Goal: Task Accomplishment & Management: Complete application form

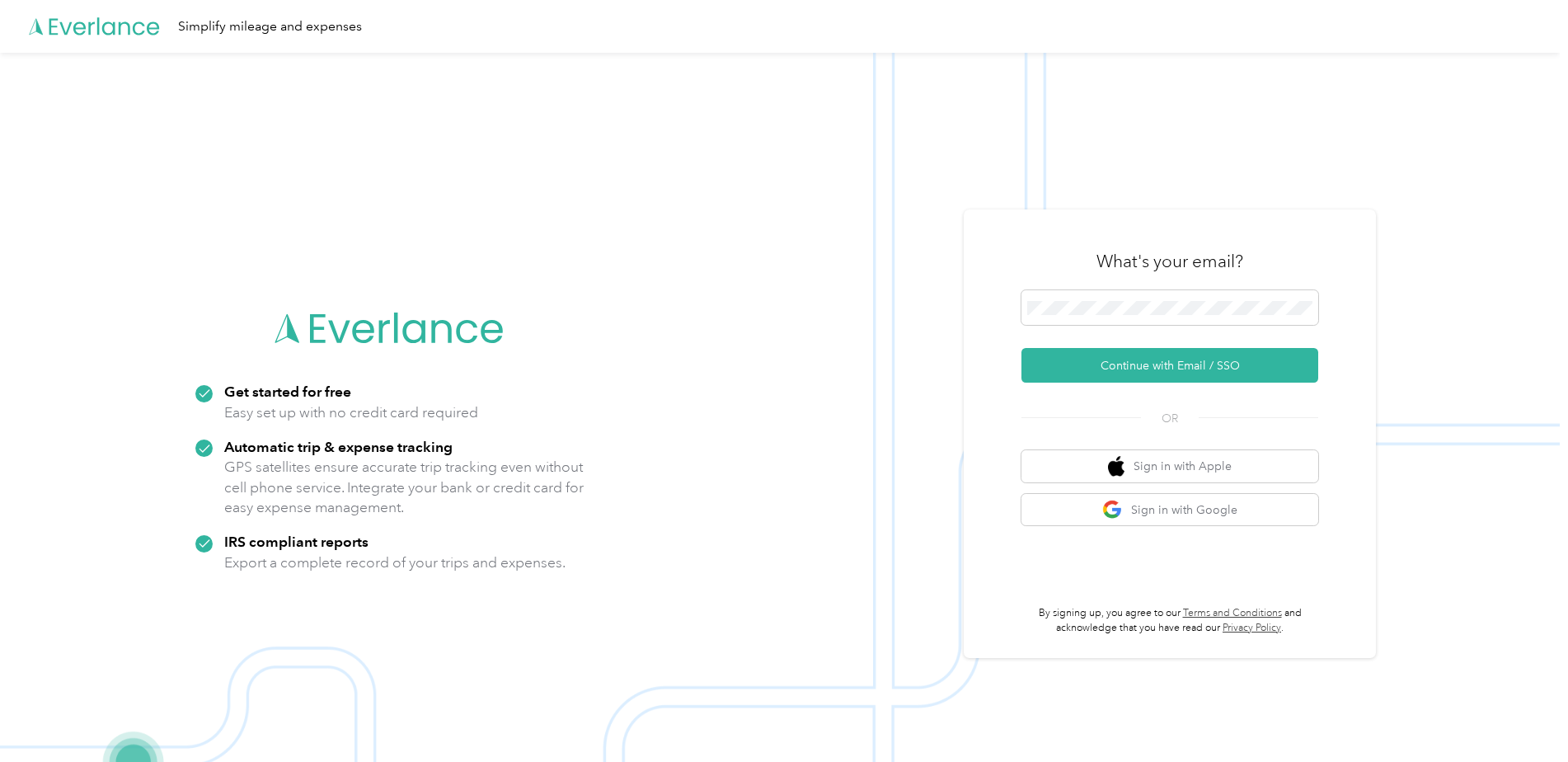
click at [1075, 289] on div "What's your email?" at bounding box center [1170, 262] width 297 height 58
click at [1066, 366] on button "Continue with Email / SSO" at bounding box center [1170, 365] width 297 height 35
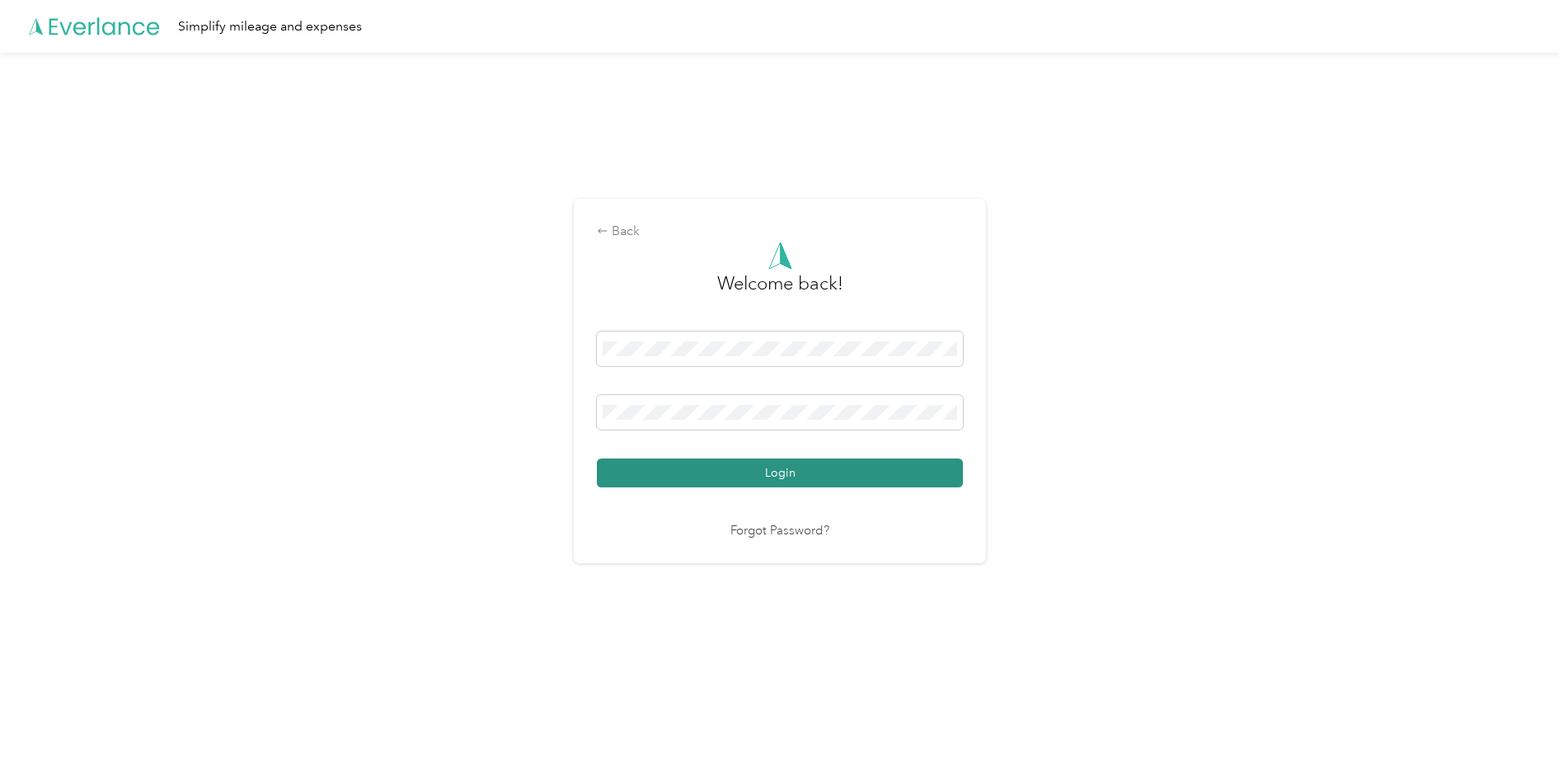
click at [707, 467] on button "Login" at bounding box center [780, 473] width 366 height 29
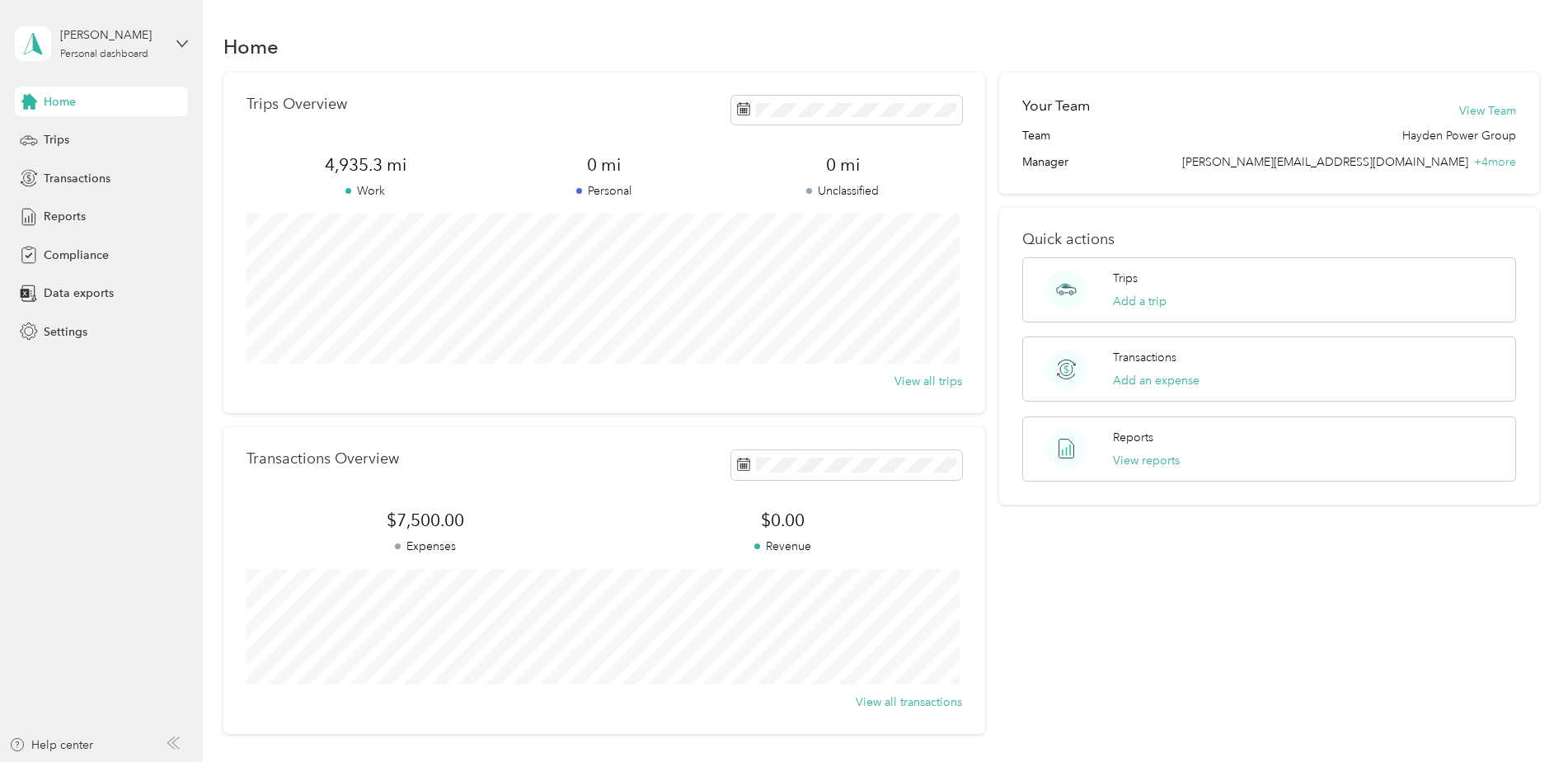
click at [146, 575] on aside "[PERSON_NAME] Personal dashboard Home Trips Transactions Reports Compliance Dat…" at bounding box center [101, 381] width 203 height 762
click at [58, 220] on span "Reports" at bounding box center [64, 216] width 42 height 17
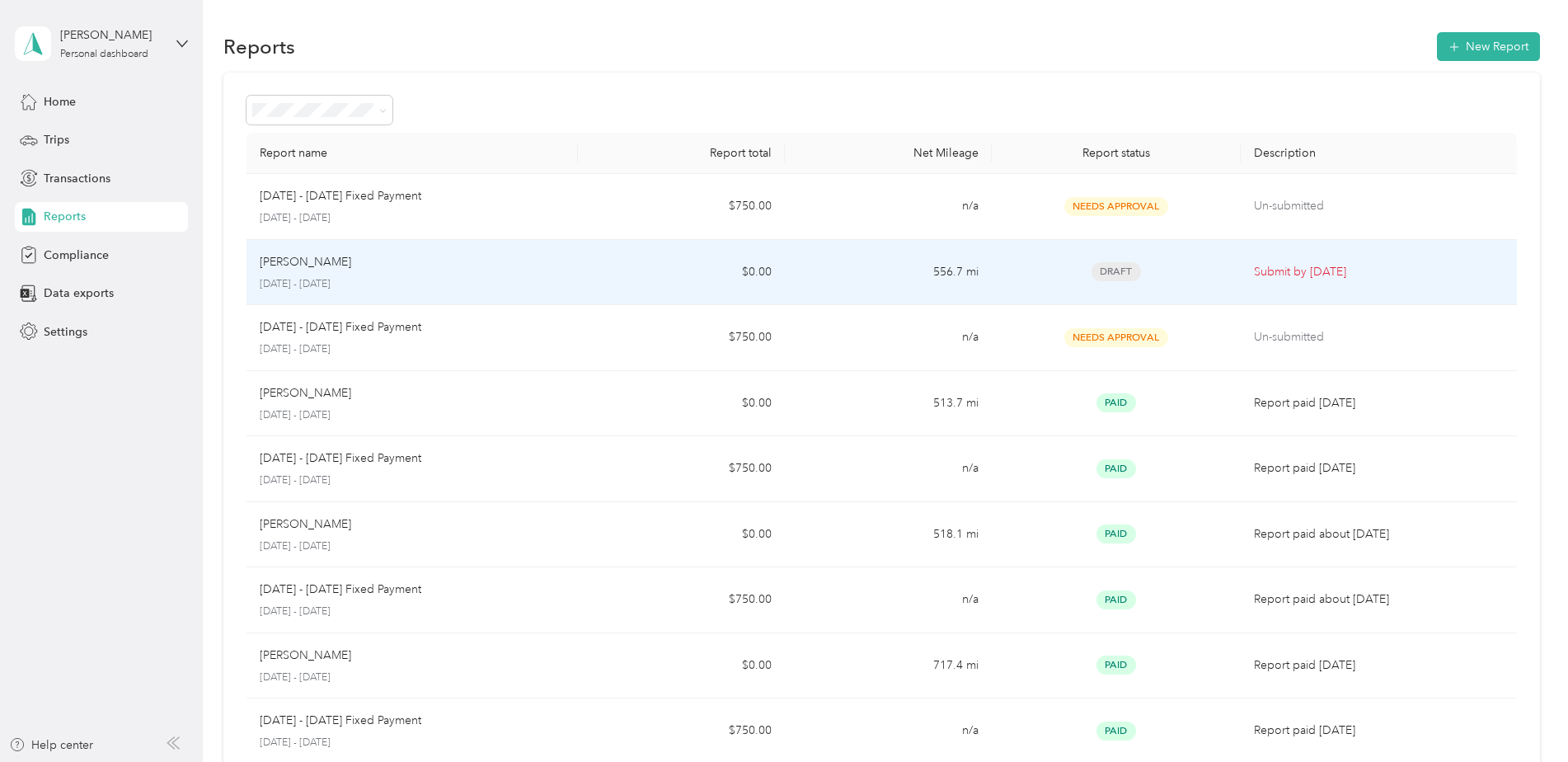
click at [739, 272] on td "$0.00" at bounding box center [681, 273] width 207 height 66
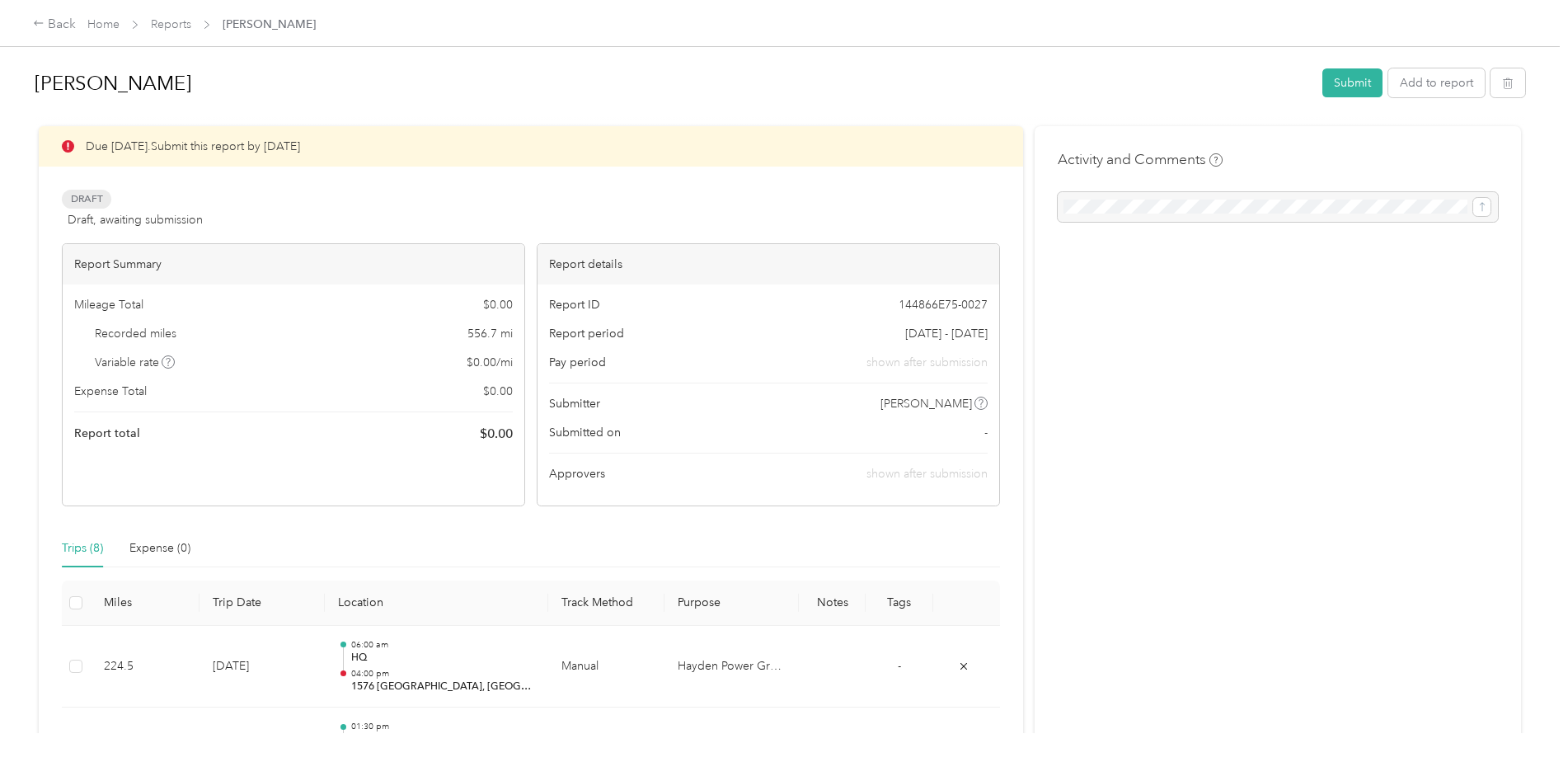
drag, startPoint x: 583, startPoint y: 417, endPoint x: 1165, endPoint y: 511, distance: 589.5
click at [1165, 511] on div "Activity and Comments" at bounding box center [1277, 730] width 487 height 1209
click at [1339, 84] on button "Submit" at bounding box center [1352, 83] width 61 height 29
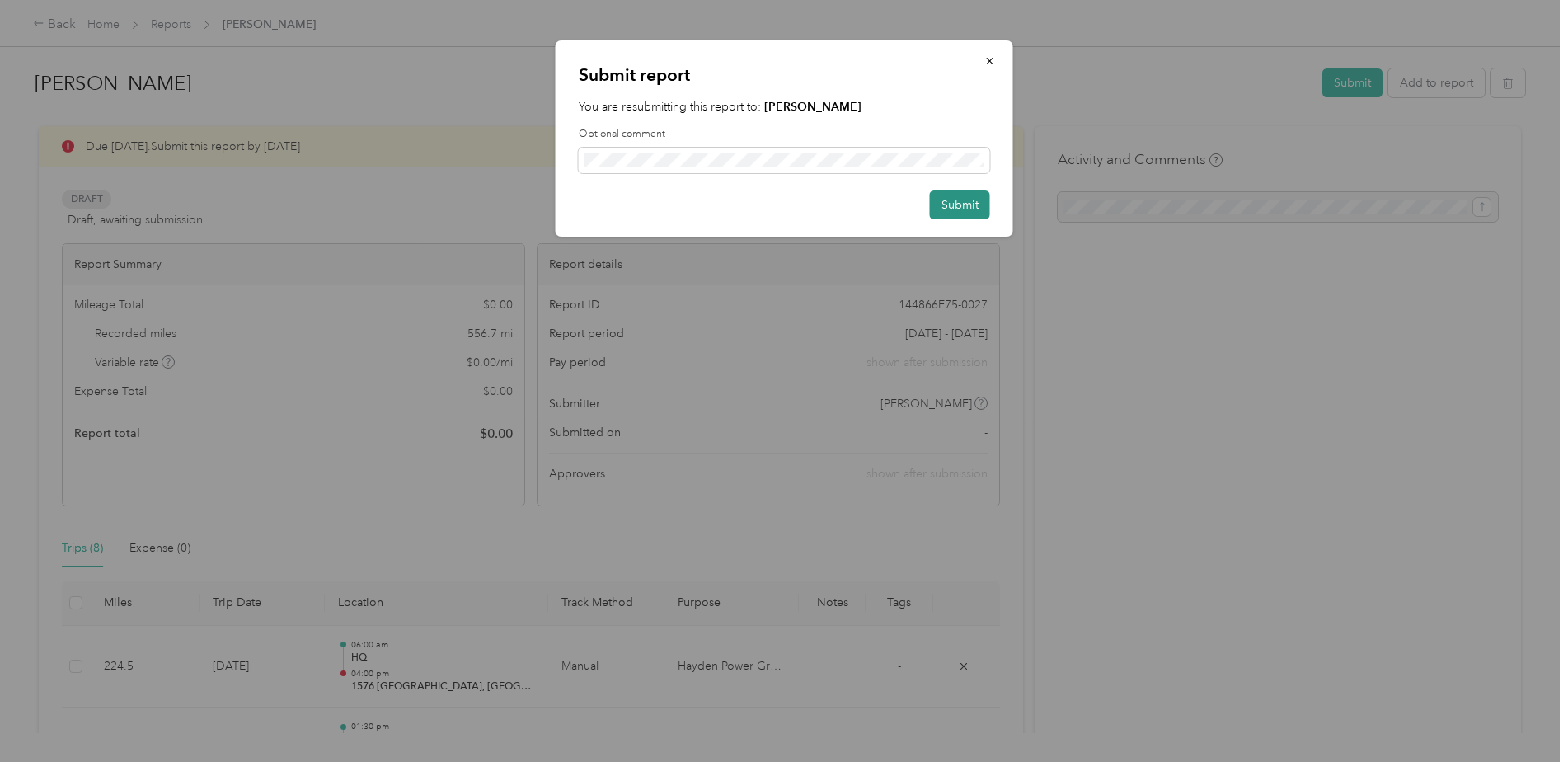
click at [951, 210] on button "Submit" at bounding box center [960, 205] width 61 height 29
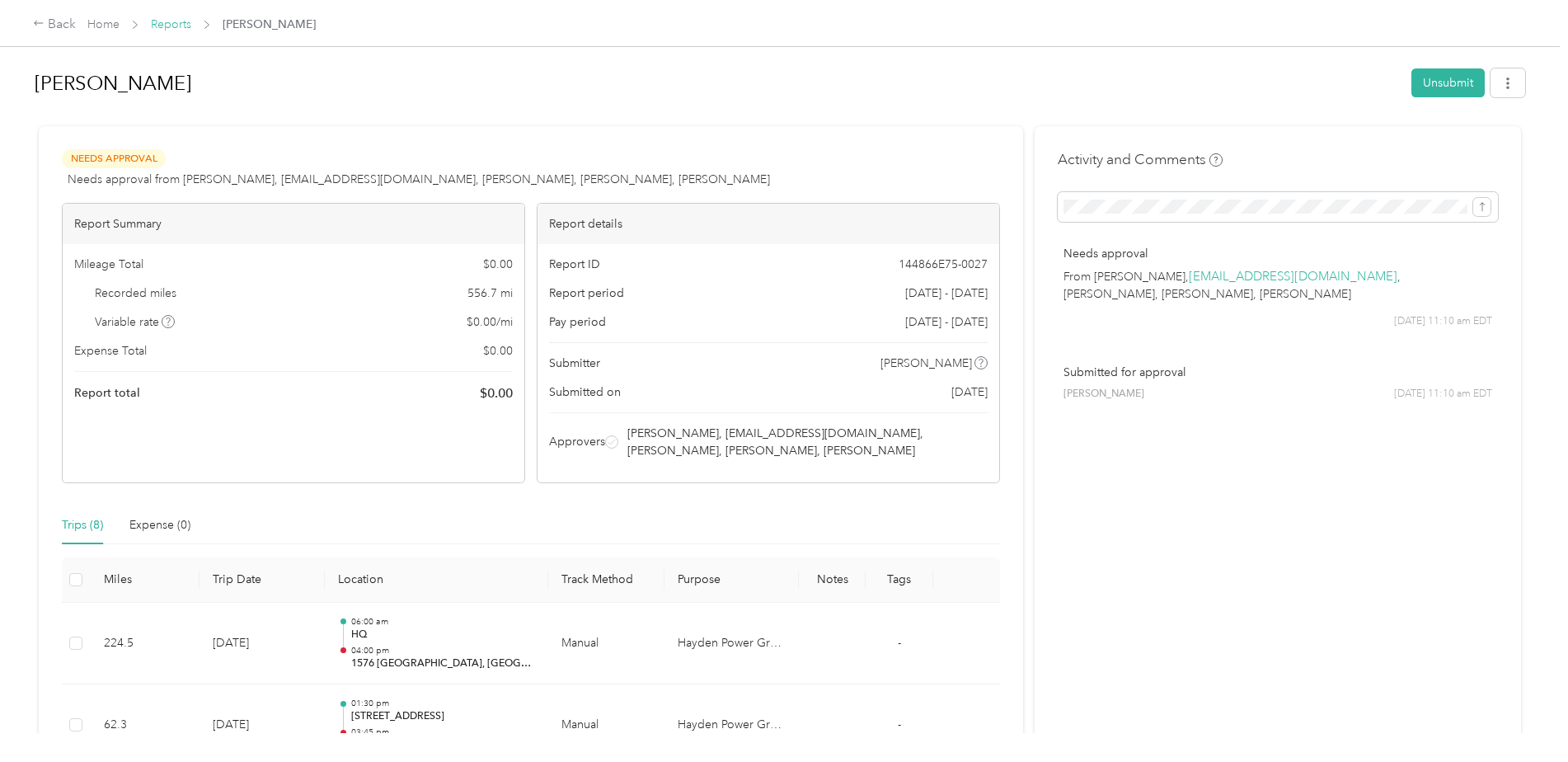
click at [164, 22] on link "Reports" at bounding box center [170, 24] width 40 height 14
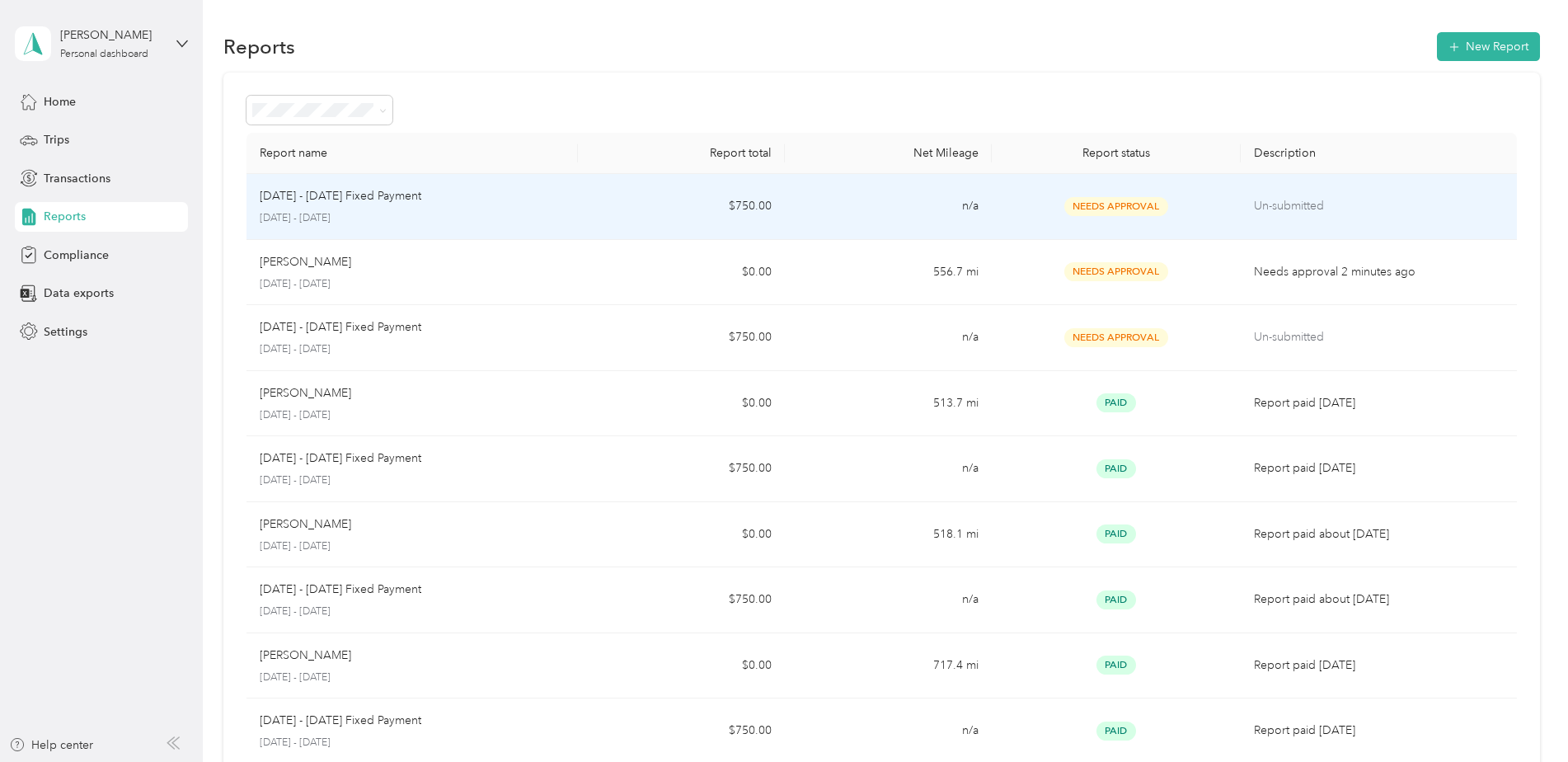
click at [378, 208] on div "[DATE] - [DATE] Fixed Payment [DATE] - [DATE]" at bounding box center [412, 206] width 305 height 38
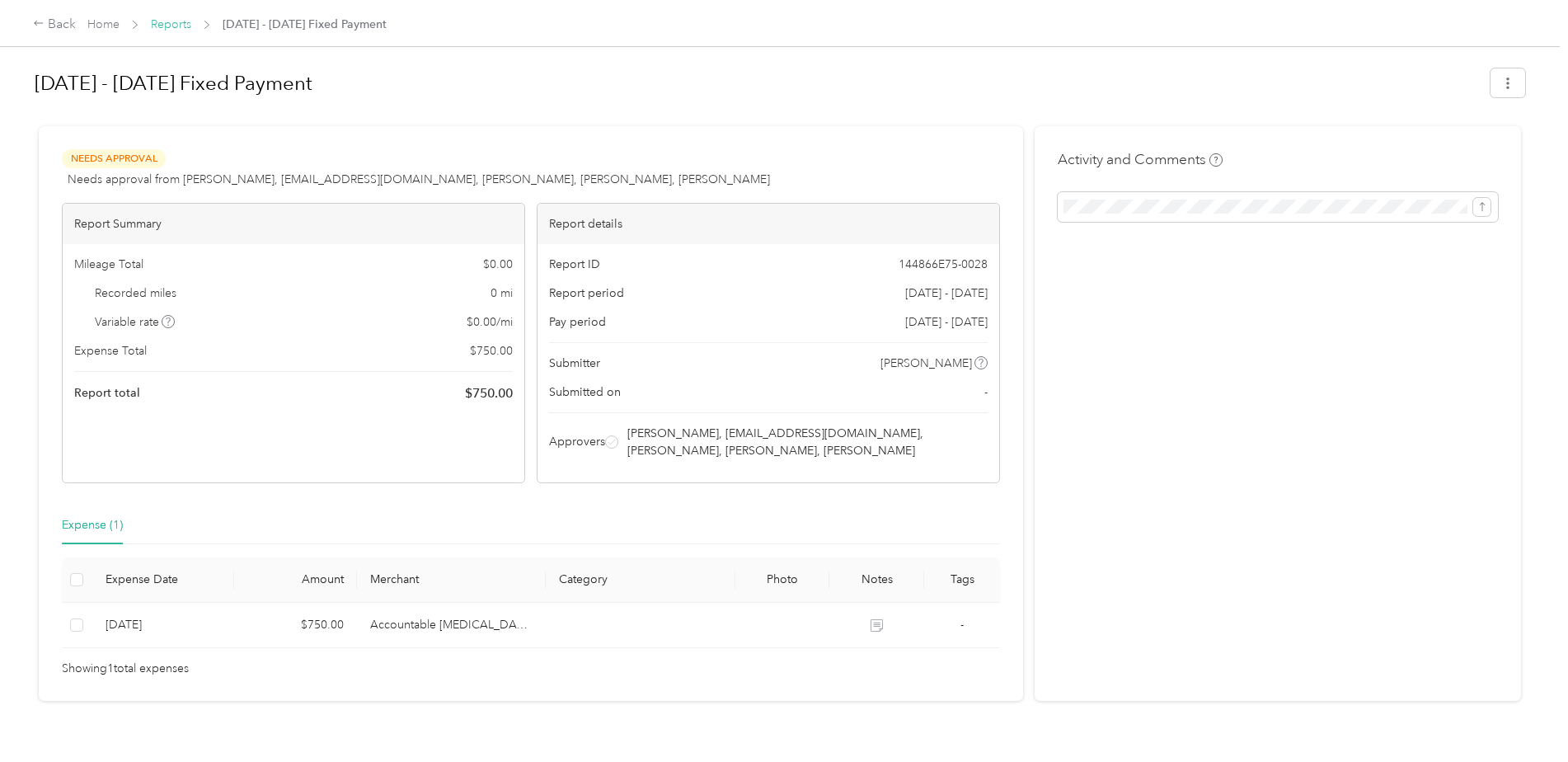
click at [176, 22] on link "Reports" at bounding box center [170, 24] width 40 height 14
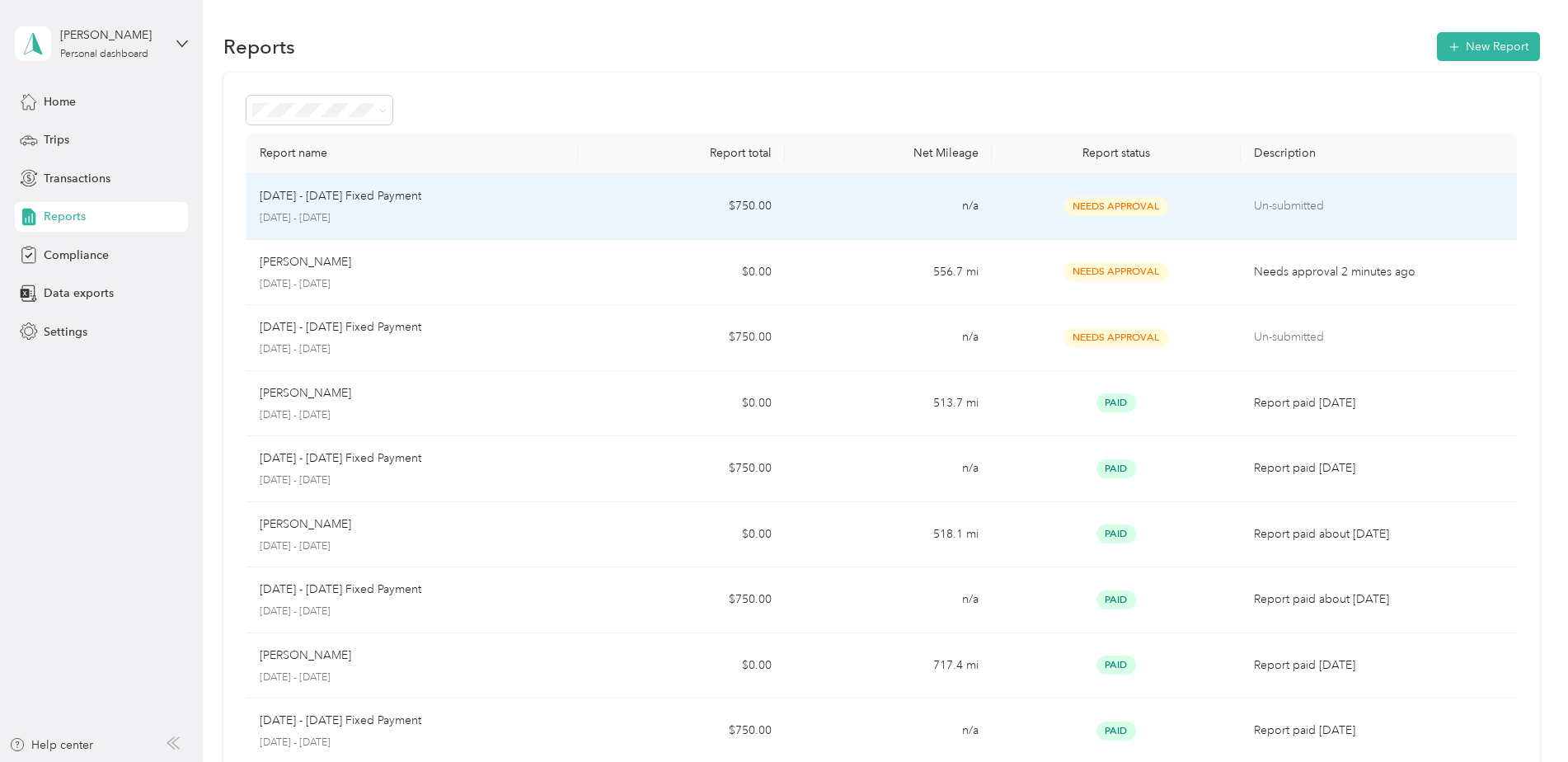
click at [315, 206] on div "[DATE] - [DATE] Fixed Payment [DATE] - [DATE]" at bounding box center [412, 206] width 305 height 38
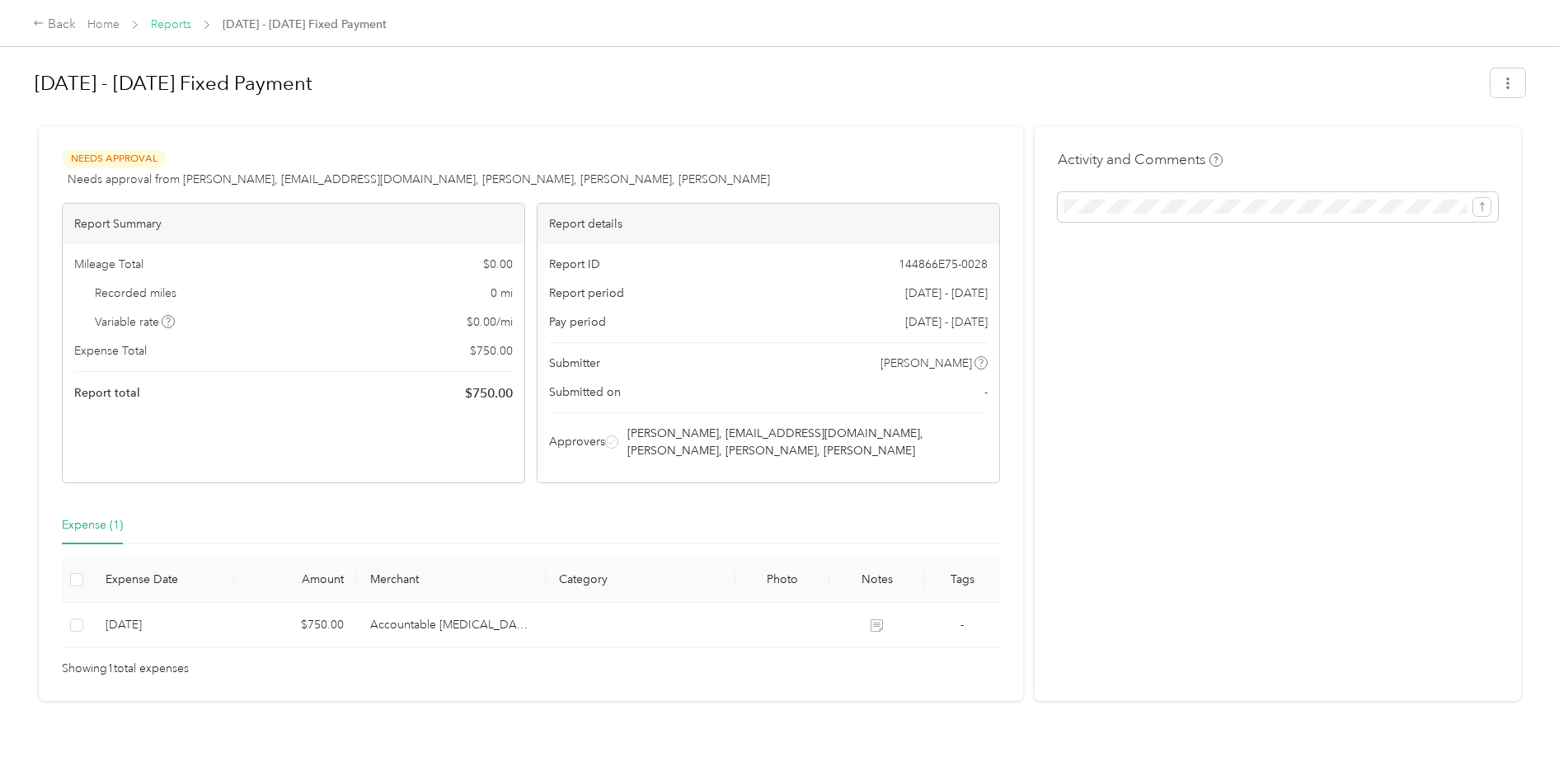
click at [167, 25] on link "Reports" at bounding box center [170, 24] width 40 height 14
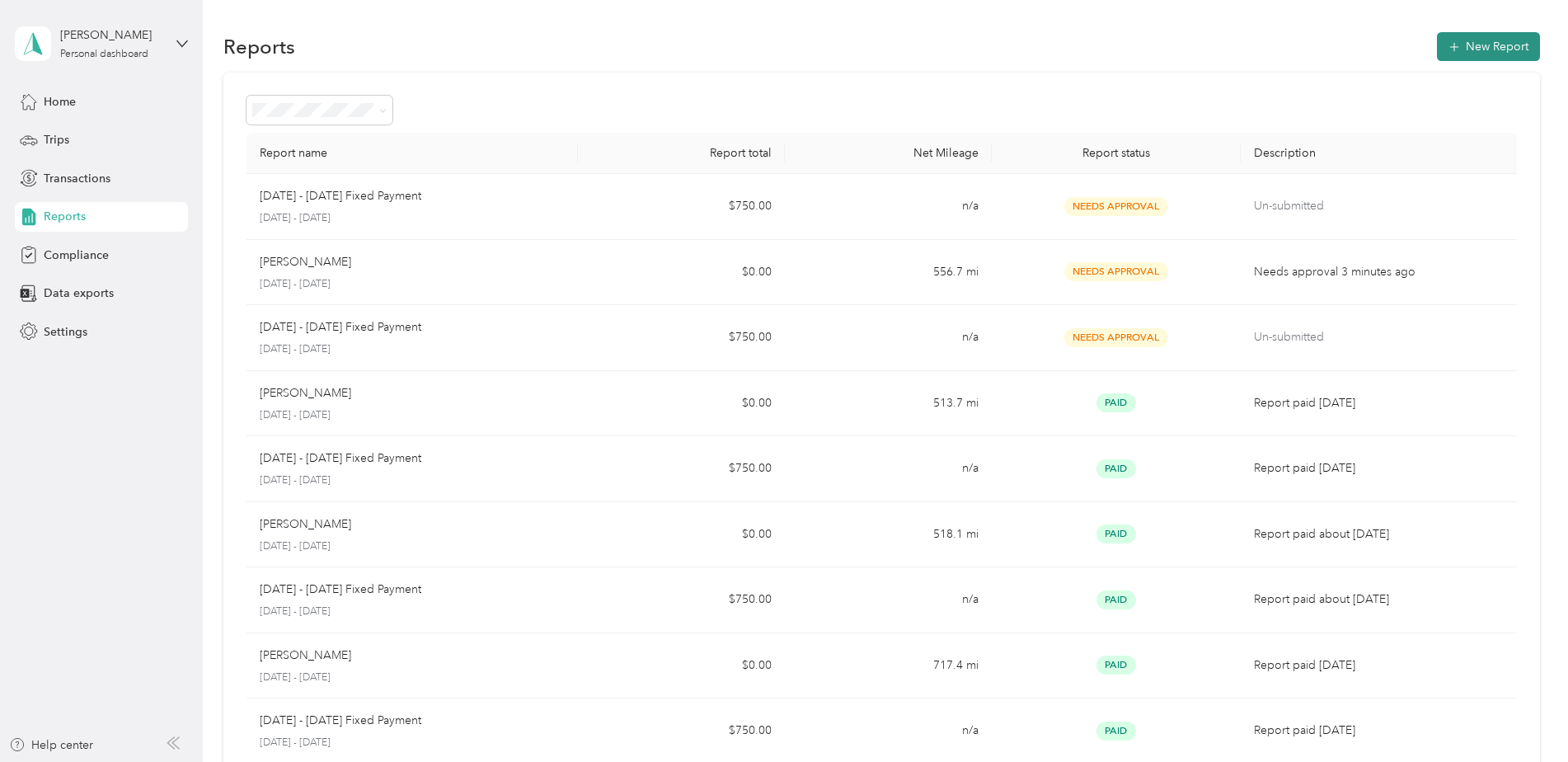
click at [1483, 41] on button "New Report" at bounding box center [1488, 47] width 103 height 29
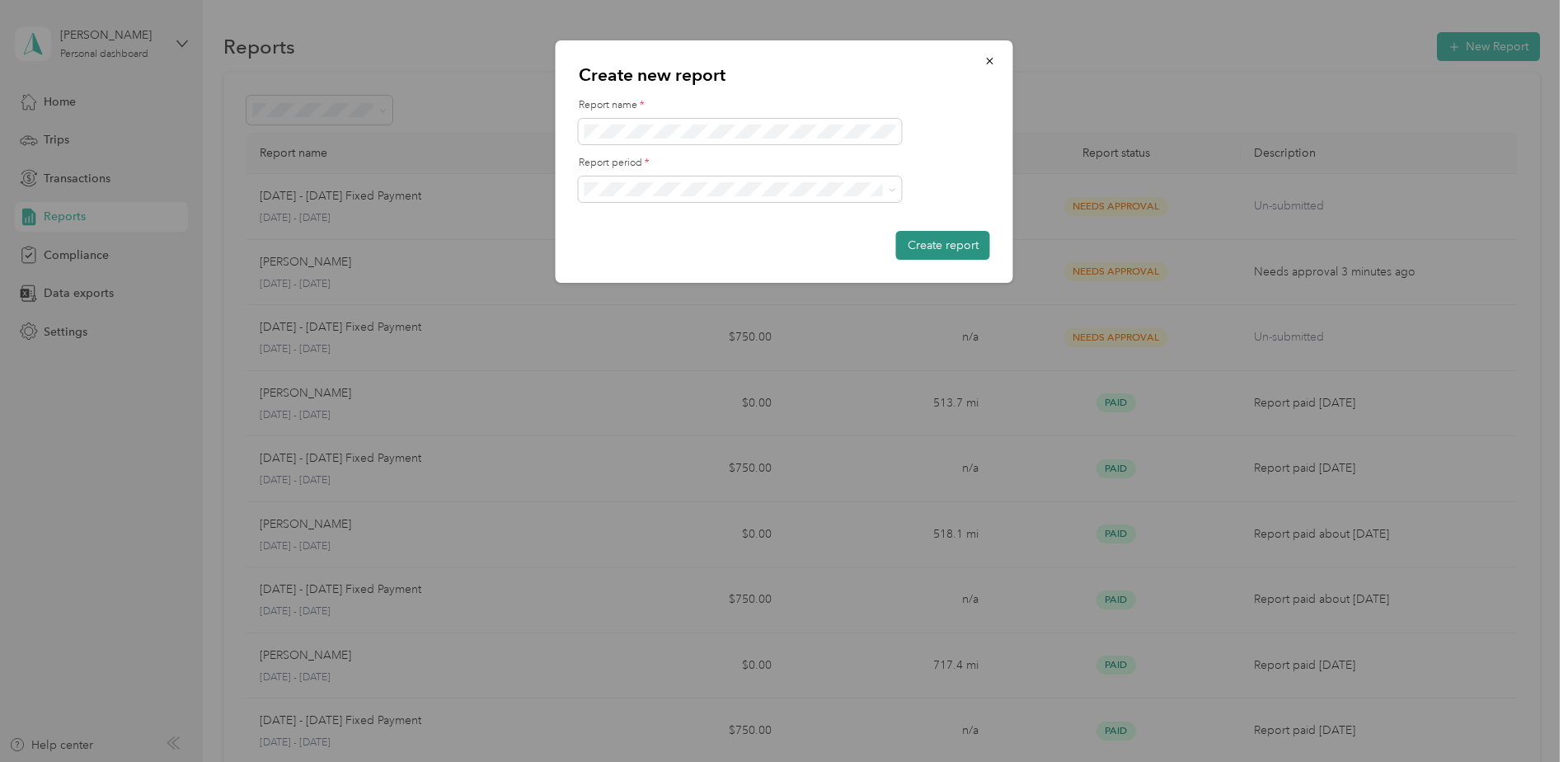
click at [956, 242] on button "Create report" at bounding box center [943, 245] width 94 height 29
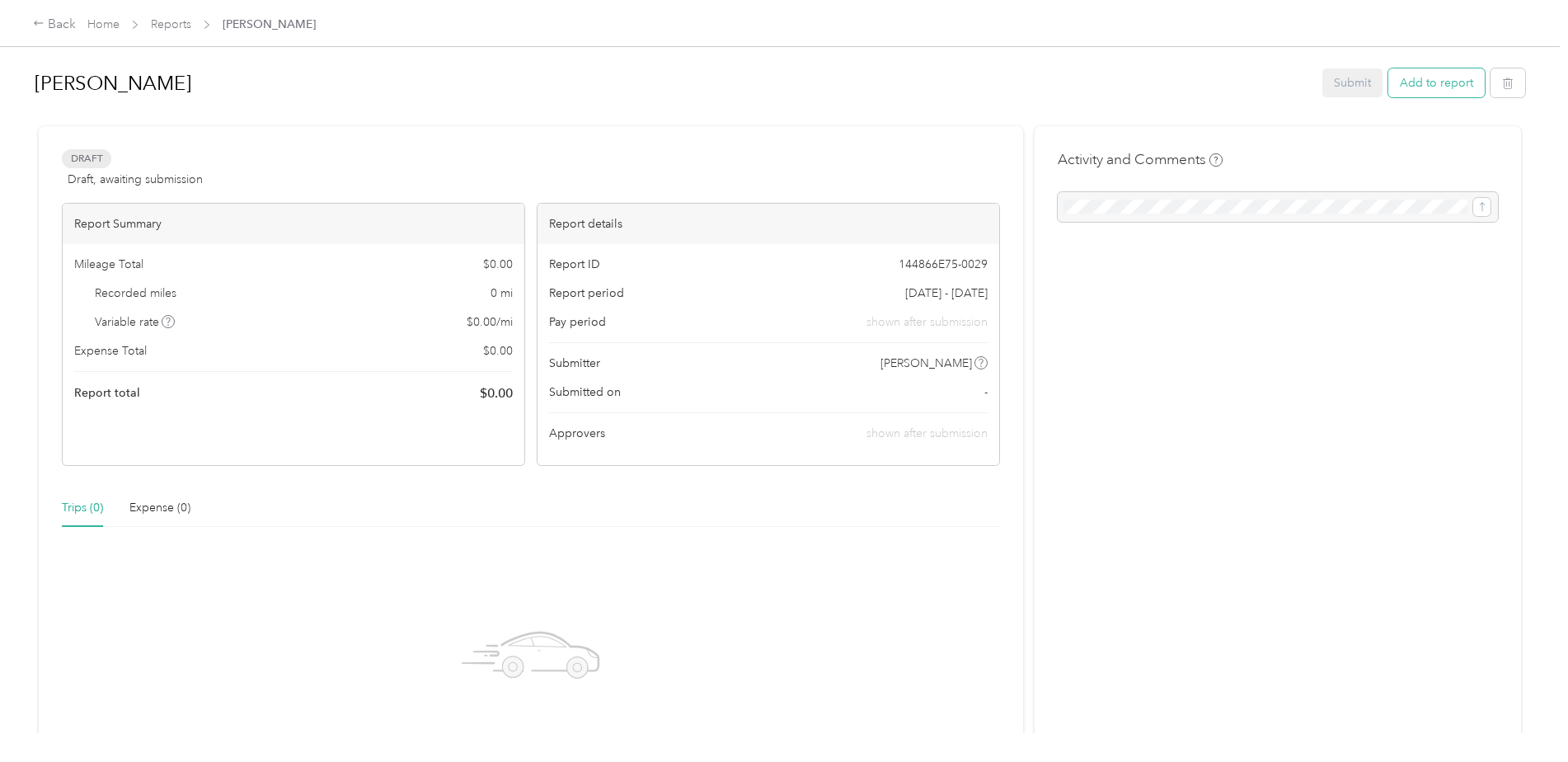
click at [1438, 70] on button "Add to report" at bounding box center [1436, 83] width 96 height 29
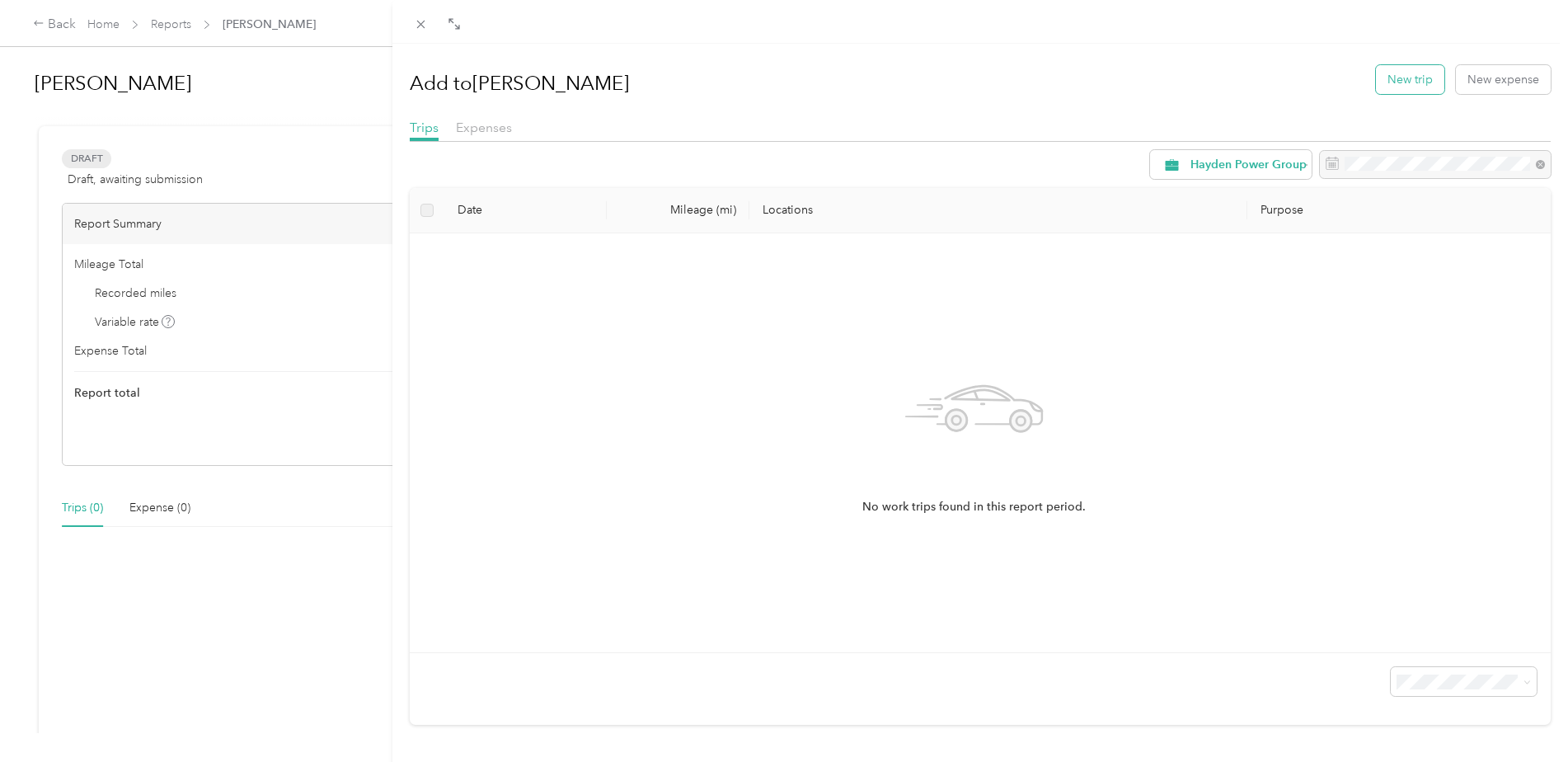
click at [1389, 75] on button "New trip" at bounding box center [1410, 79] width 68 height 29
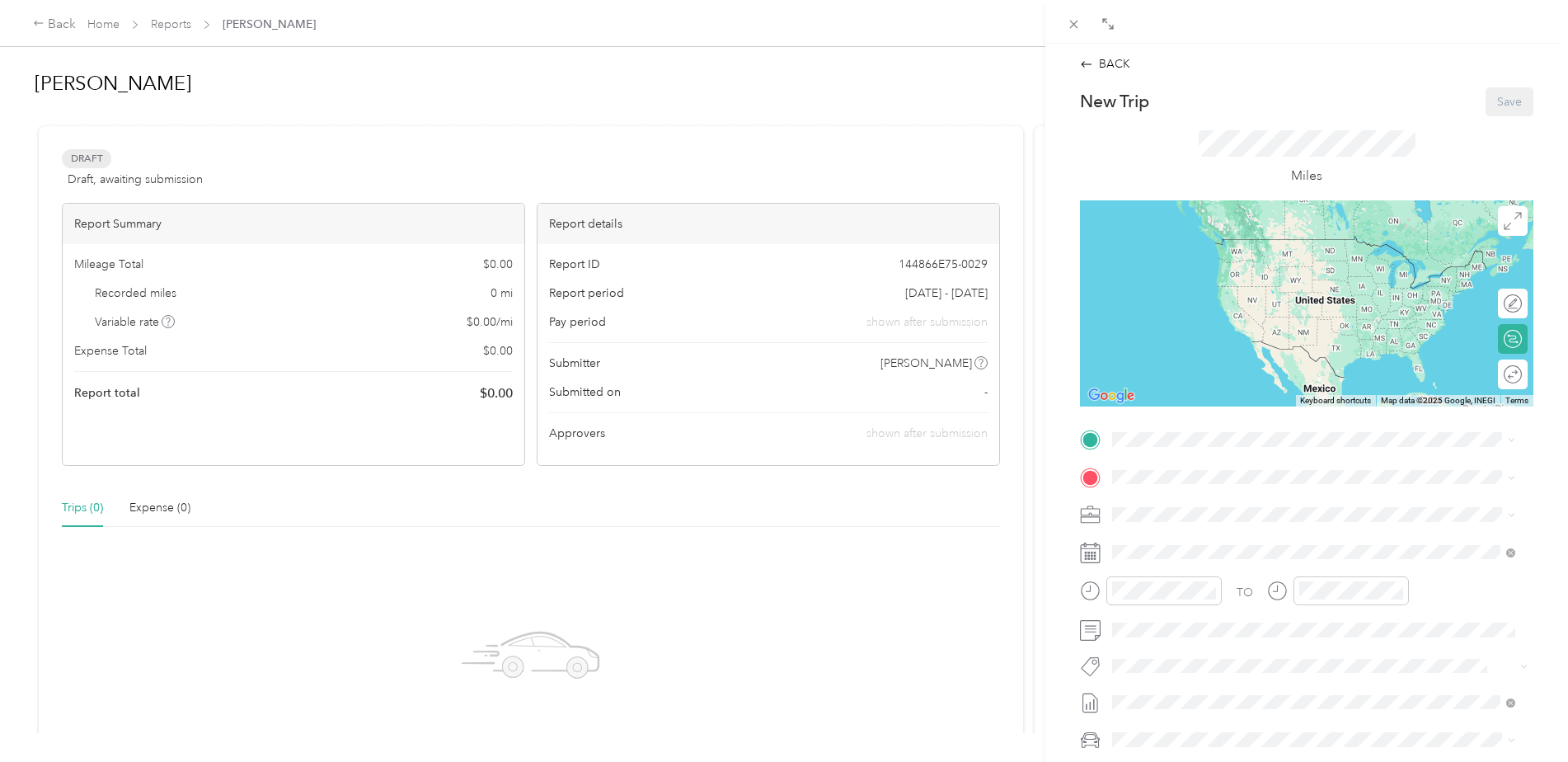
click at [1150, 514] on div "HQ [STREET_ADDRESS][PERSON_NAME][PERSON_NAME]" at bounding box center [1327, 529] width 366 height 69
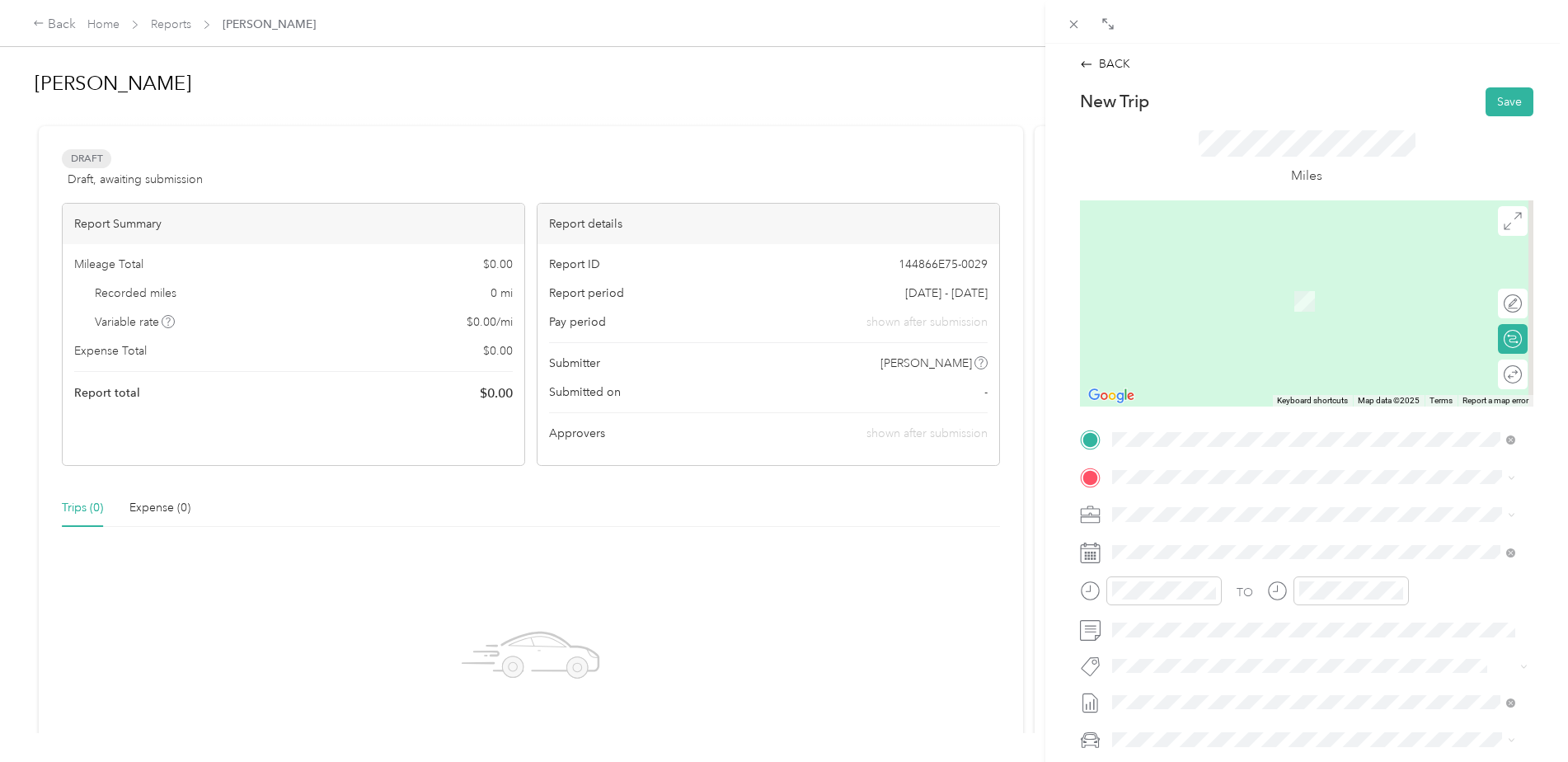
click at [1199, 536] on span "[STREET_ADDRESS][PERSON_NAME][US_STATE]" at bounding box center [1271, 533] width 257 height 14
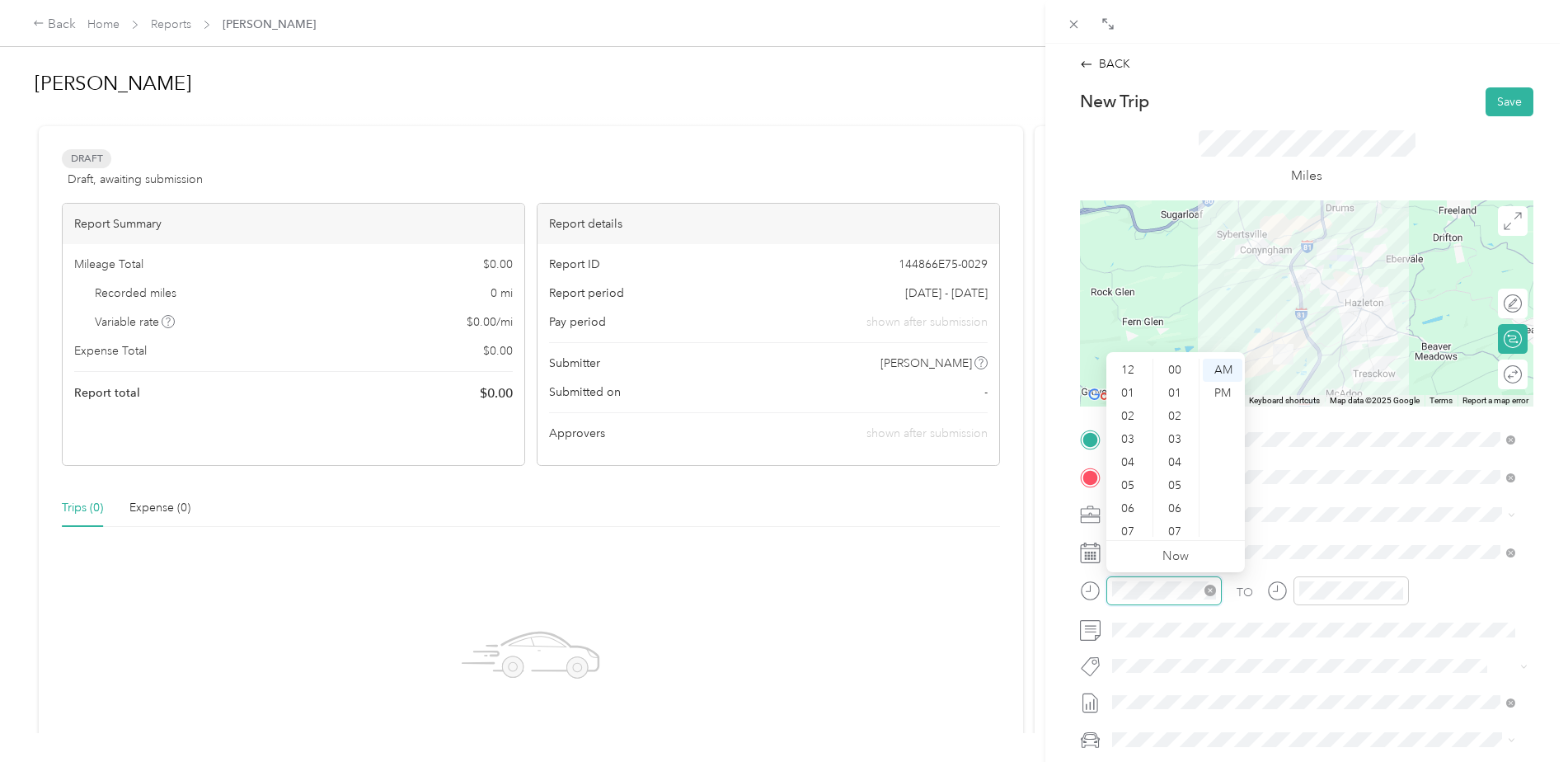
scroll to position [99, 0]
click at [1102, 582] on div at bounding box center [1150, 591] width 141 height 29
click at [1125, 389] on div "01" at bounding box center [1129, 393] width 39 height 23
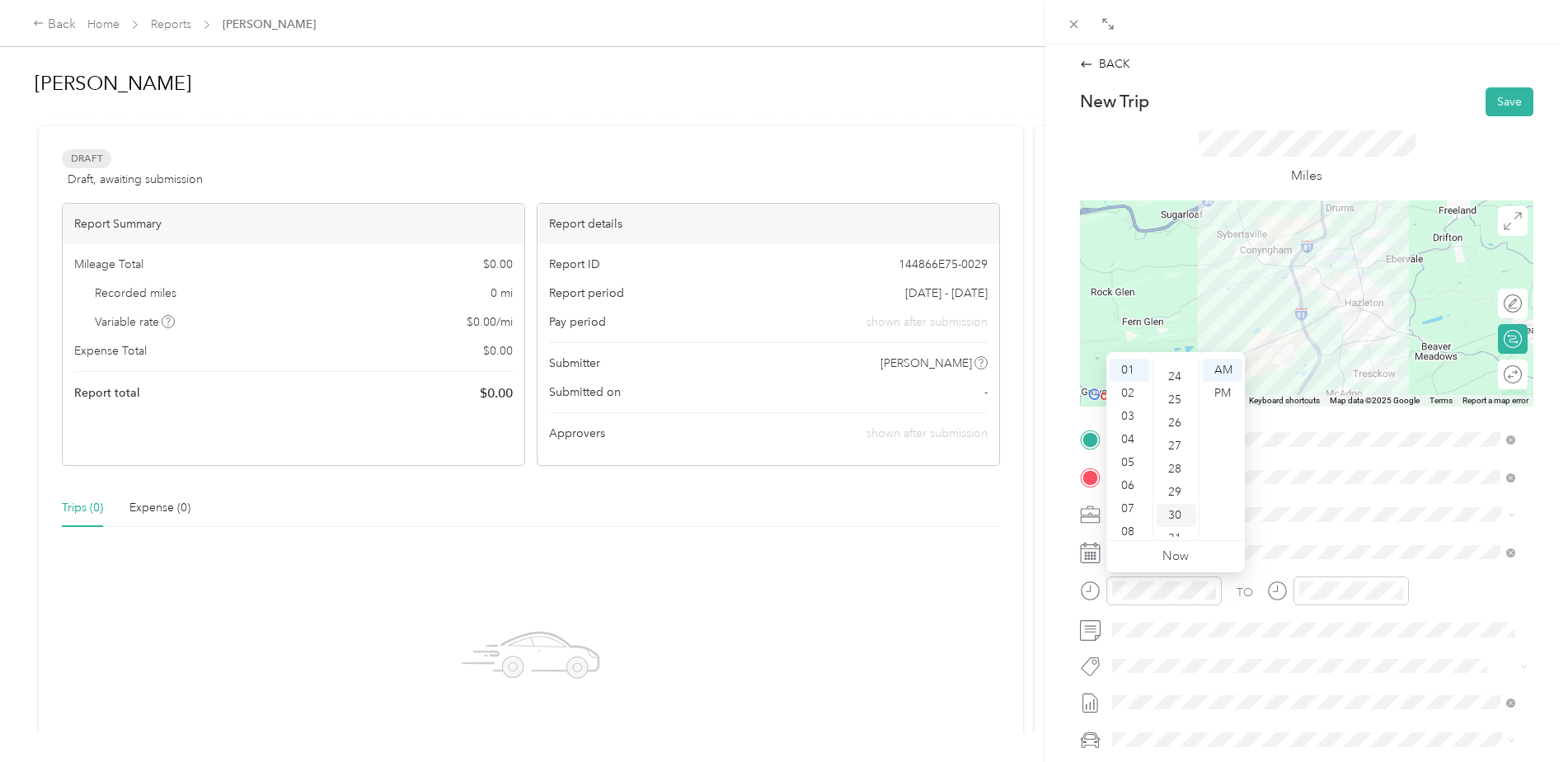
click at [1174, 515] on div "30" at bounding box center [1176, 515] width 39 height 23
click at [1220, 390] on div "PM" at bounding box center [1222, 393] width 39 height 23
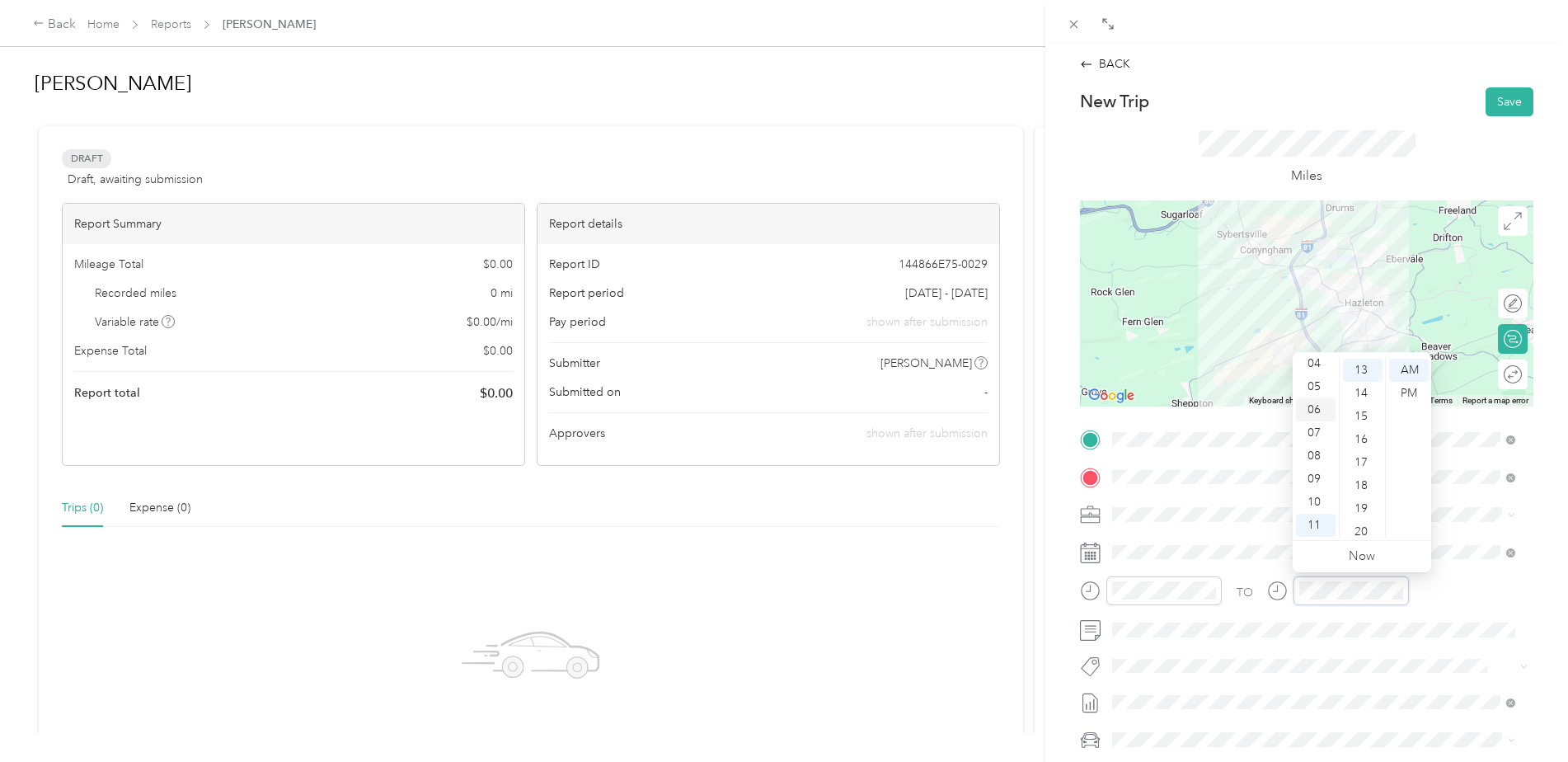
scroll to position [0, 0]
click at [1311, 417] on div "02" at bounding box center [1316, 416] width 39 height 23
click at [1361, 511] on div "30" at bounding box center [1363, 515] width 39 height 23
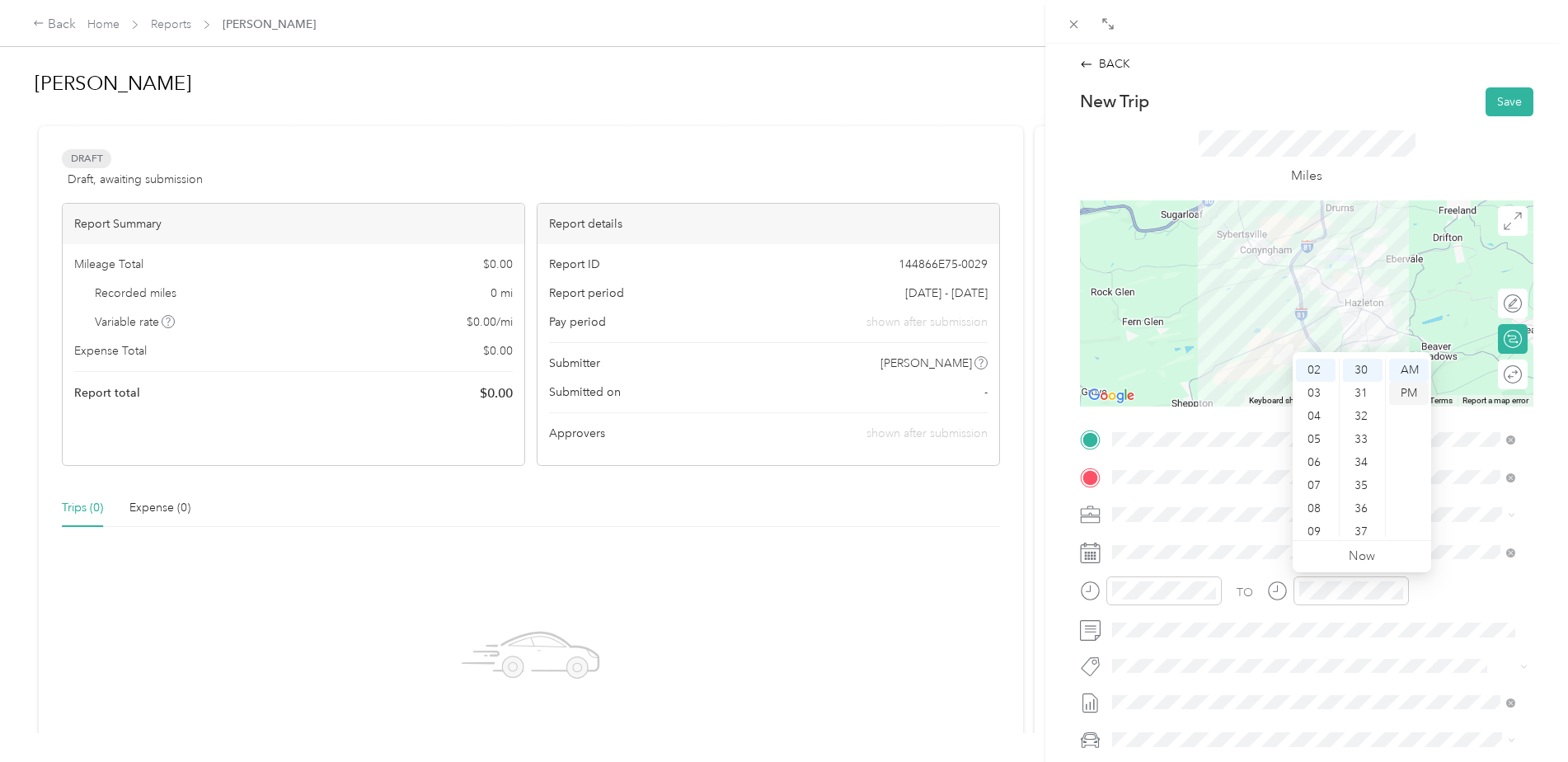
click at [1415, 395] on div "PM" at bounding box center [1409, 393] width 39 height 23
click at [1411, 393] on div "PM" at bounding box center [1409, 393] width 39 height 23
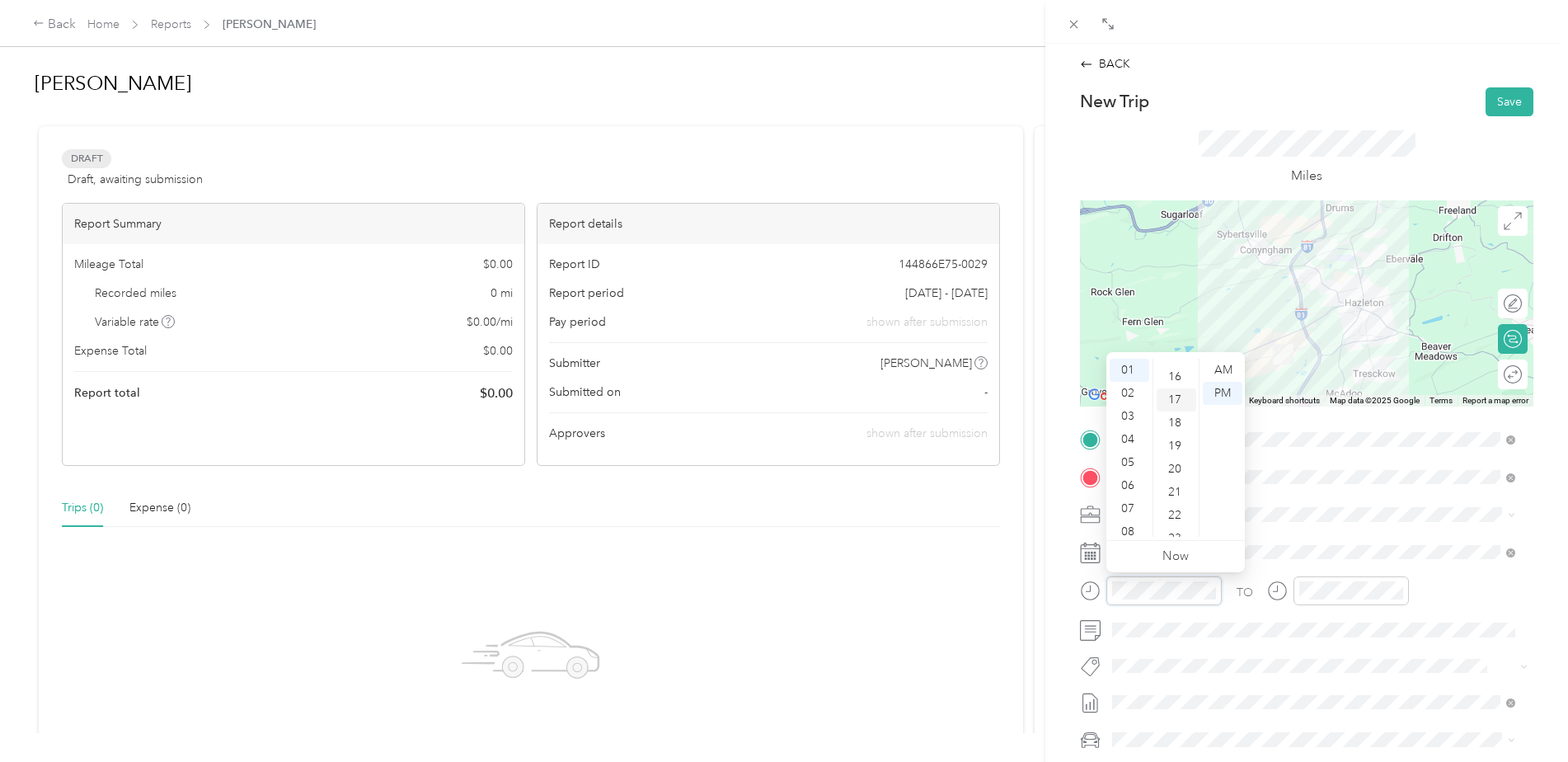
scroll to position [280, 0]
click at [1179, 436] on div "15" at bounding box center [1176, 436] width 39 height 23
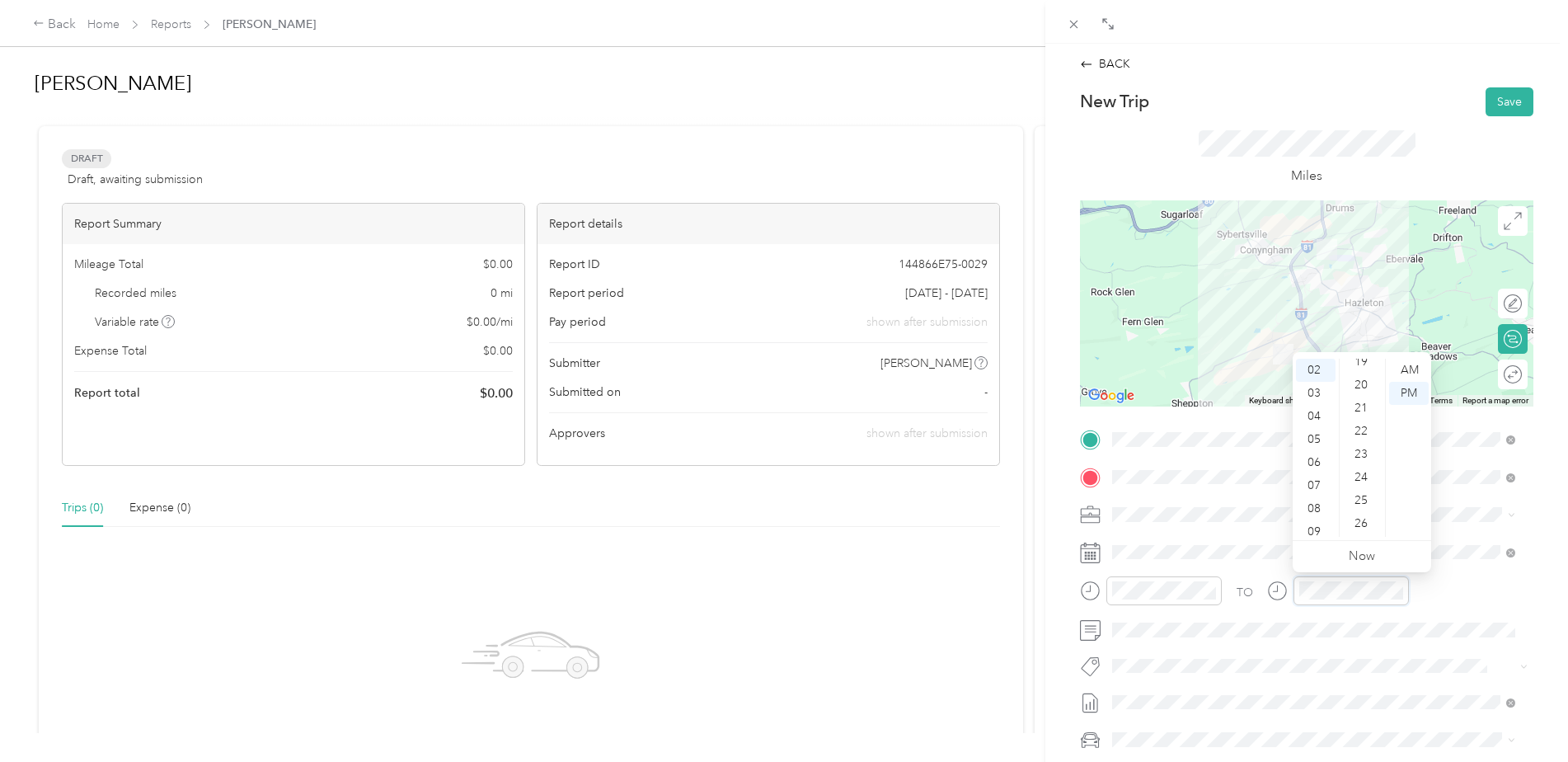
scroll to position [445, 0]
click at [1444, 589] on div "TO" at bounding box center [1306, 596] width 453 height 40
click at [1151, 684] on div "Ram 1500 DS" at bounding box center [1314, 681] width 392 height 17
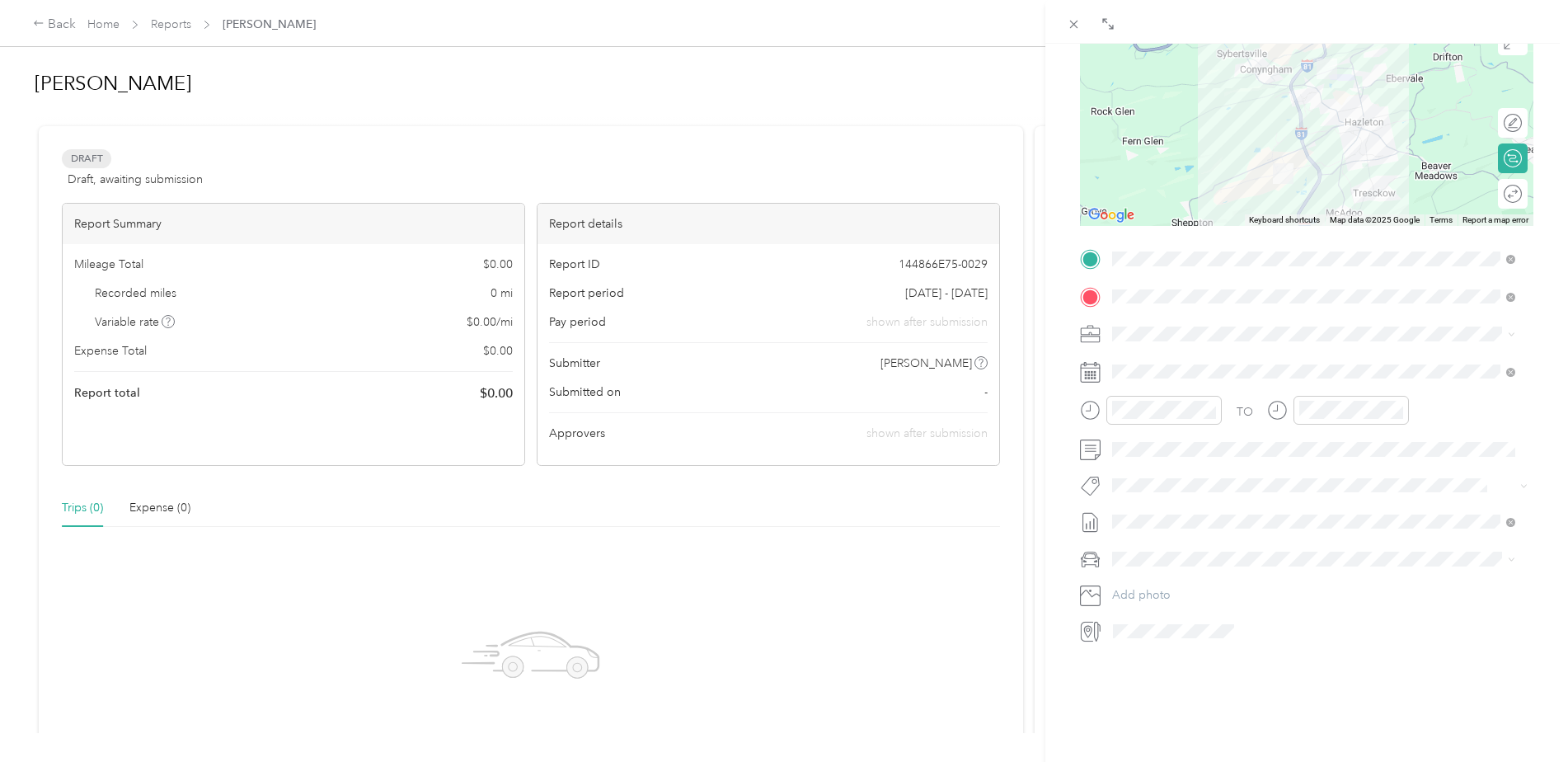
scroll to position [193, 0]
click at [1133, 603] on span "dodge ram 1500" at bounding box center [1162, 604] width 89 height 14
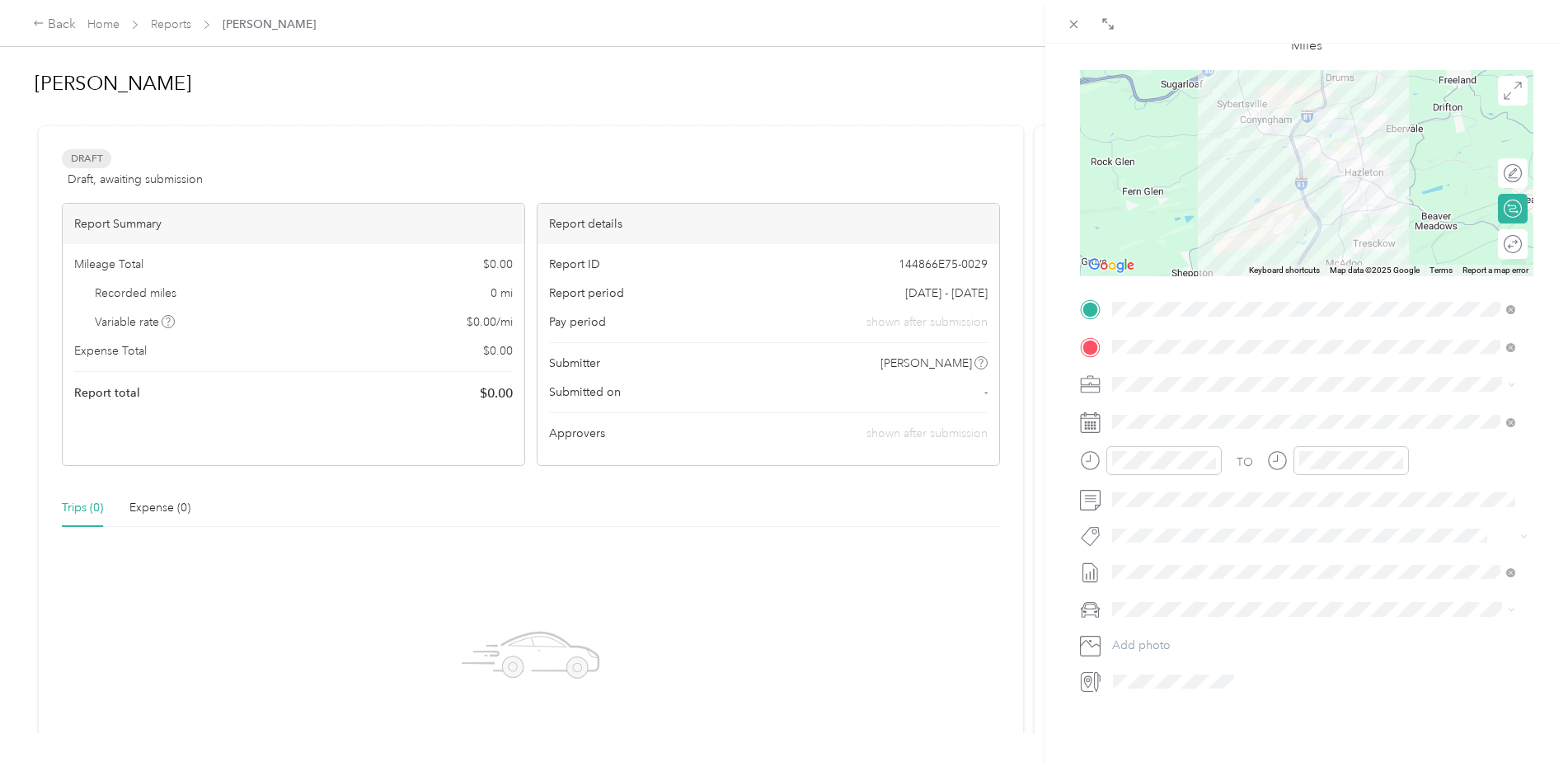
scroll to position [28, 0]
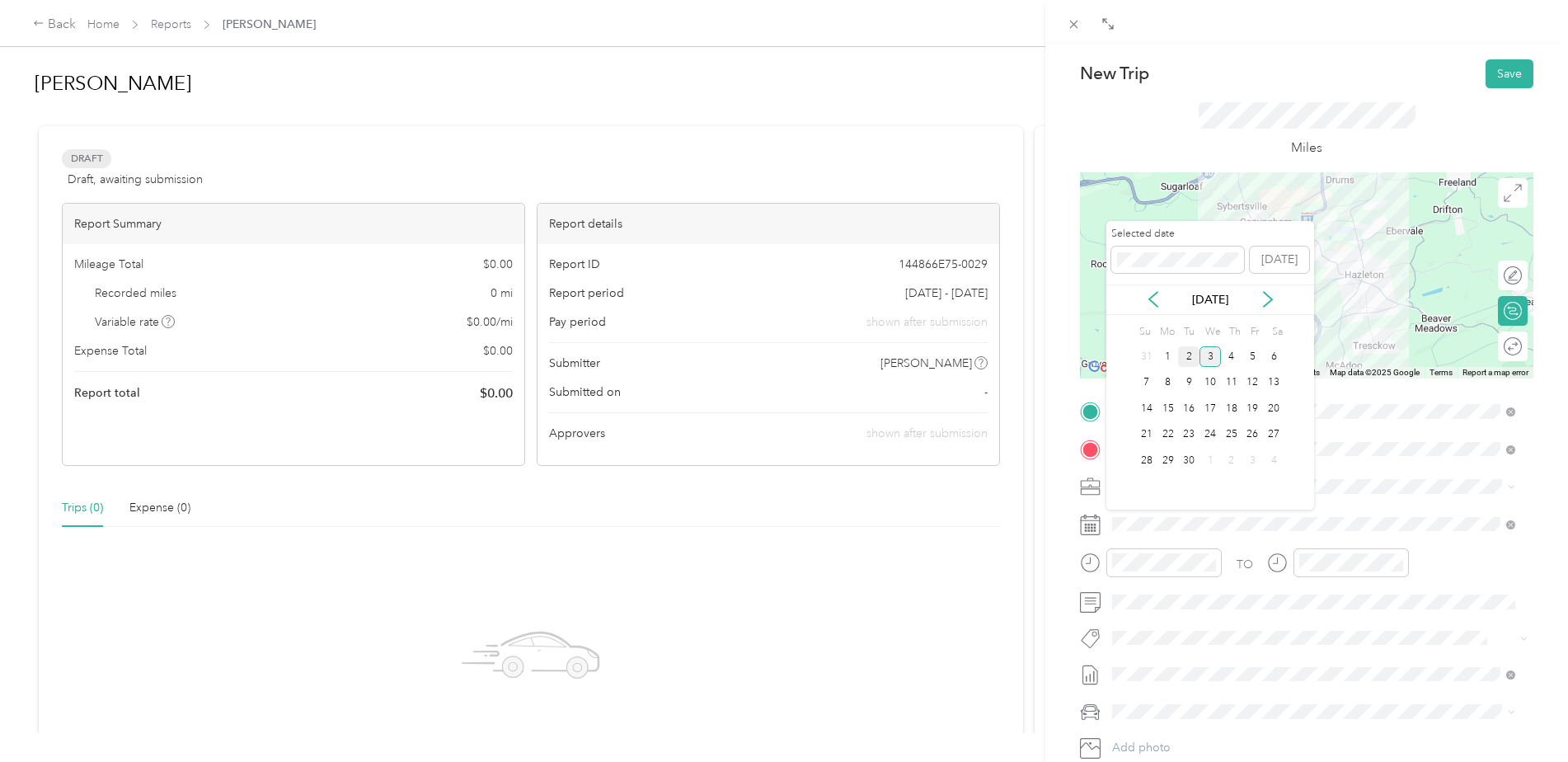
click at [1187, 352] on div "2" at bounding box center [1188, 356] width 21 height 20
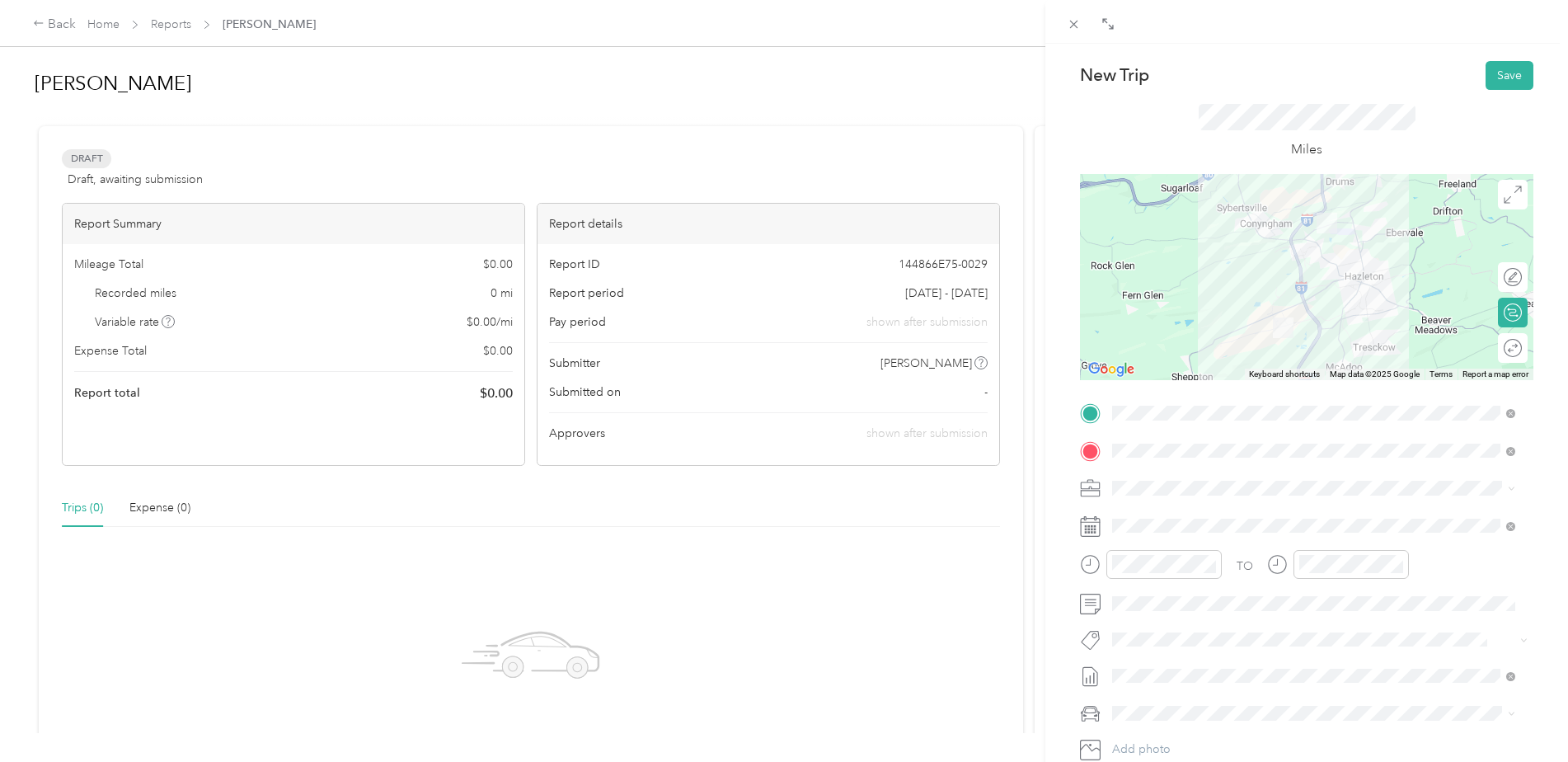
scroll to position [0, 0]
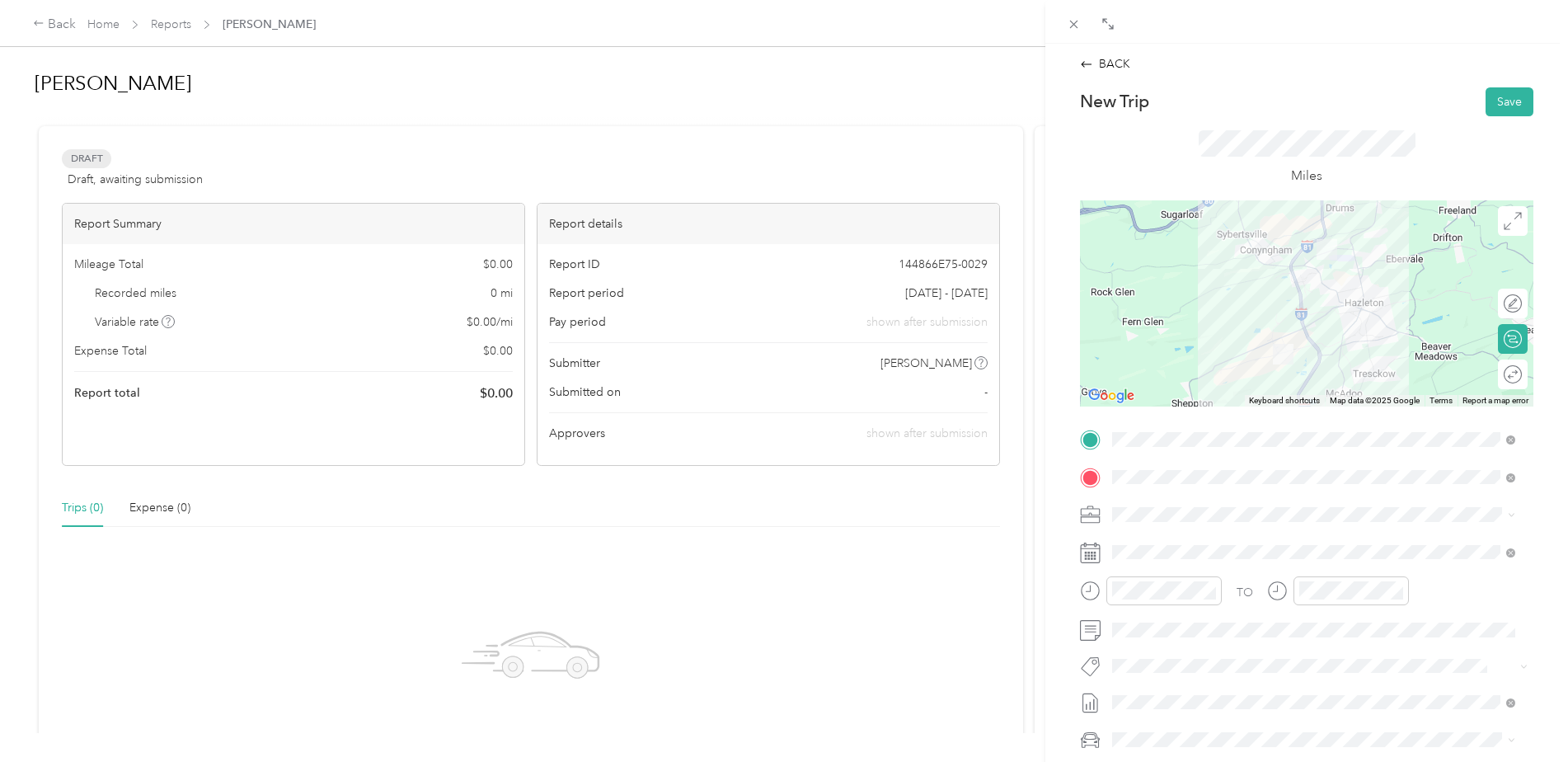
click at [1322, 314] on div at bounding box center [1306, 303] width 453 height 206
click at [1510, 105] on button "Save" at bounding box center [1509, 102] width 48 height 29
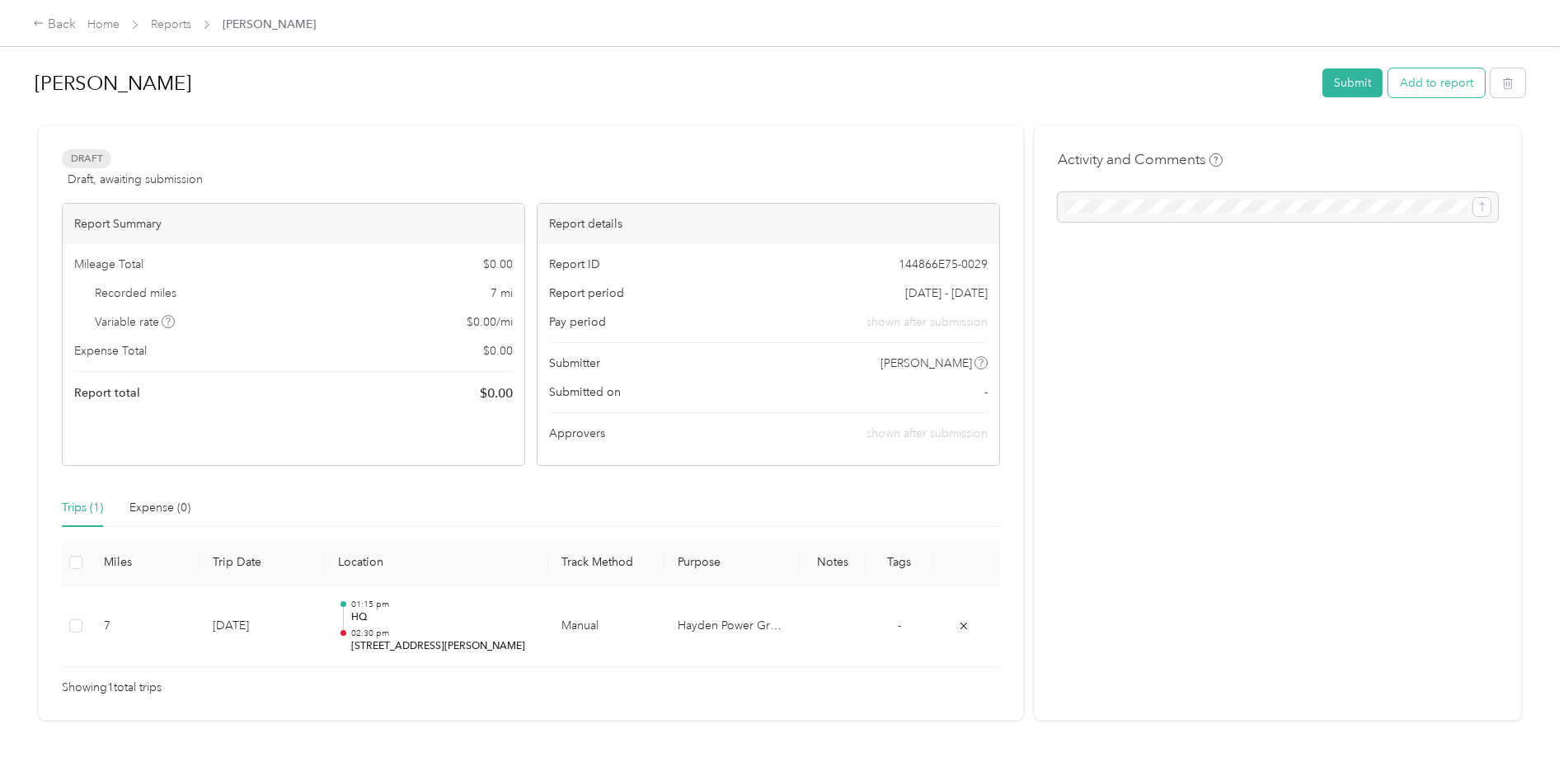
click at [1444, 89] on button "Add to report" at bounding box center [1436, 83] width 96 height 29
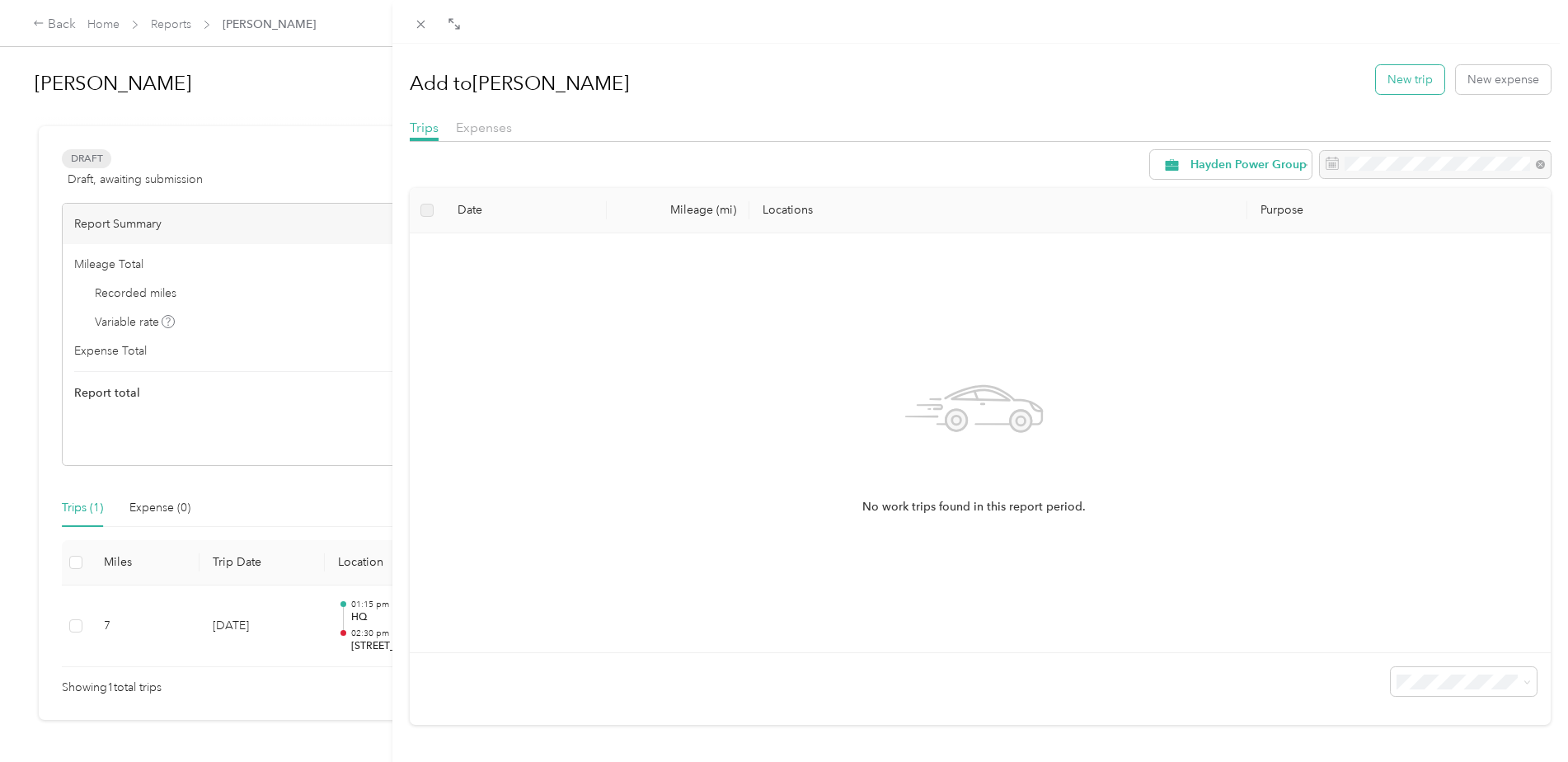
click at [1395, 81] on button "New trip" at bounding box center [1410, 79] width 68 height 29
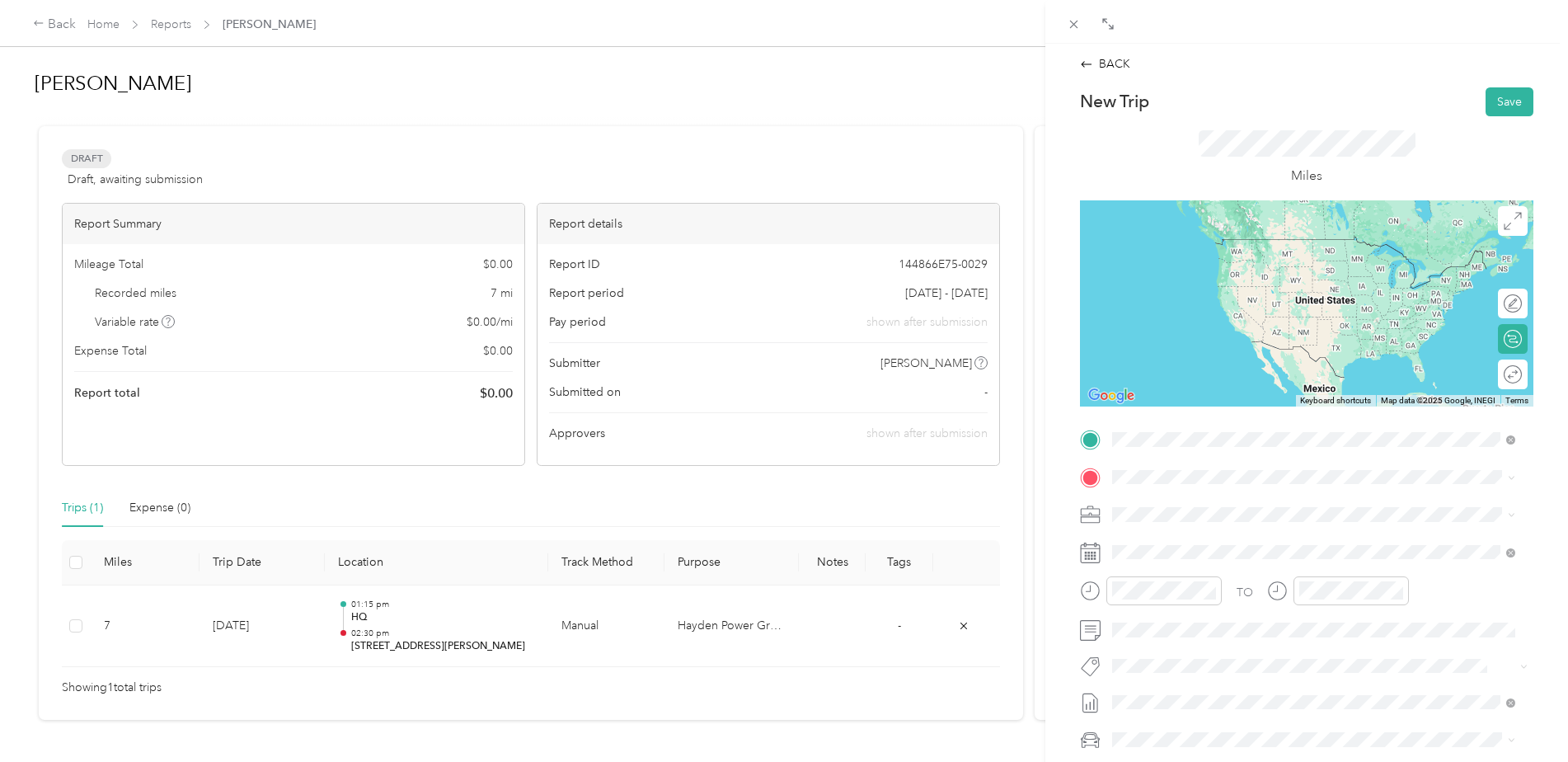
click at [1185, 500] on span "[STREET_ADDRESS][PERSON_NAME][US_STATE]" at bounding box center [1271, 499] width 257 height 14
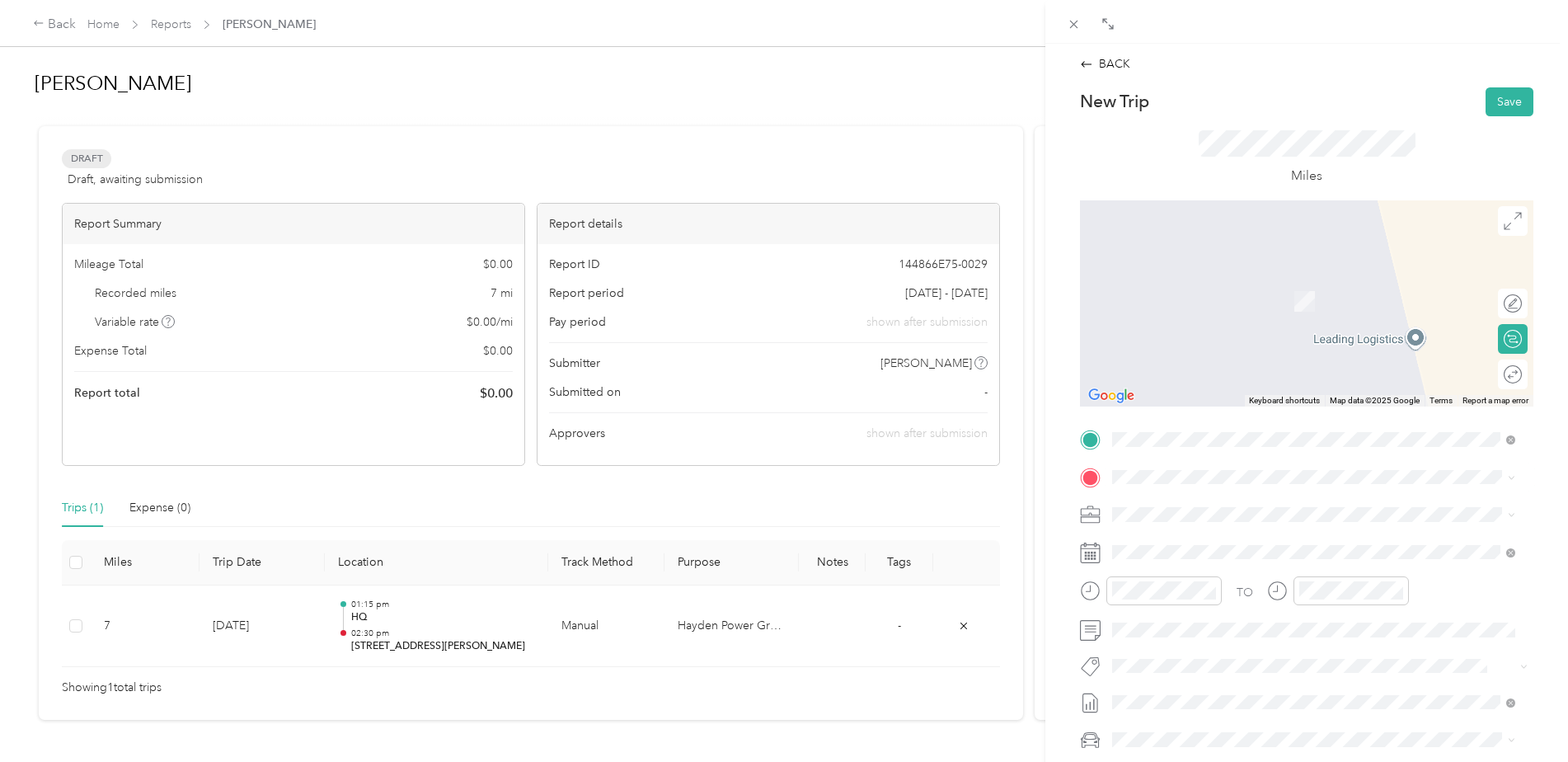
click at [1191, 542] on span "[STREET_ADDRESS][PERSON_NAME][US_STATE]" at bounding box center [1271, 534] width 257 height 14
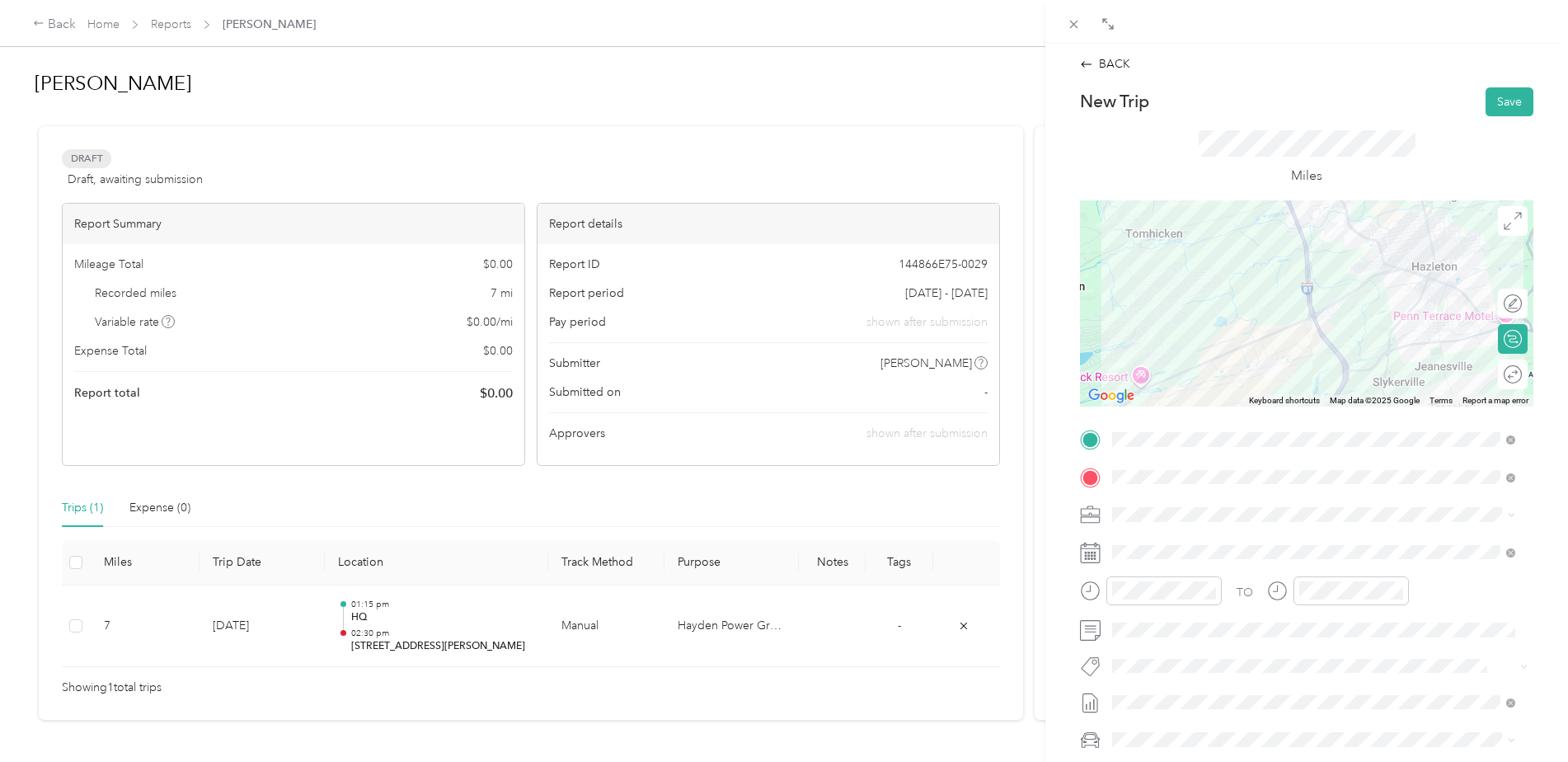
click at [1306, 286] on div at bounding box center [1306, 303] width 453 height 206
click at [1302, 280] on div at bounding box center [1306, 303] width 453 height 206
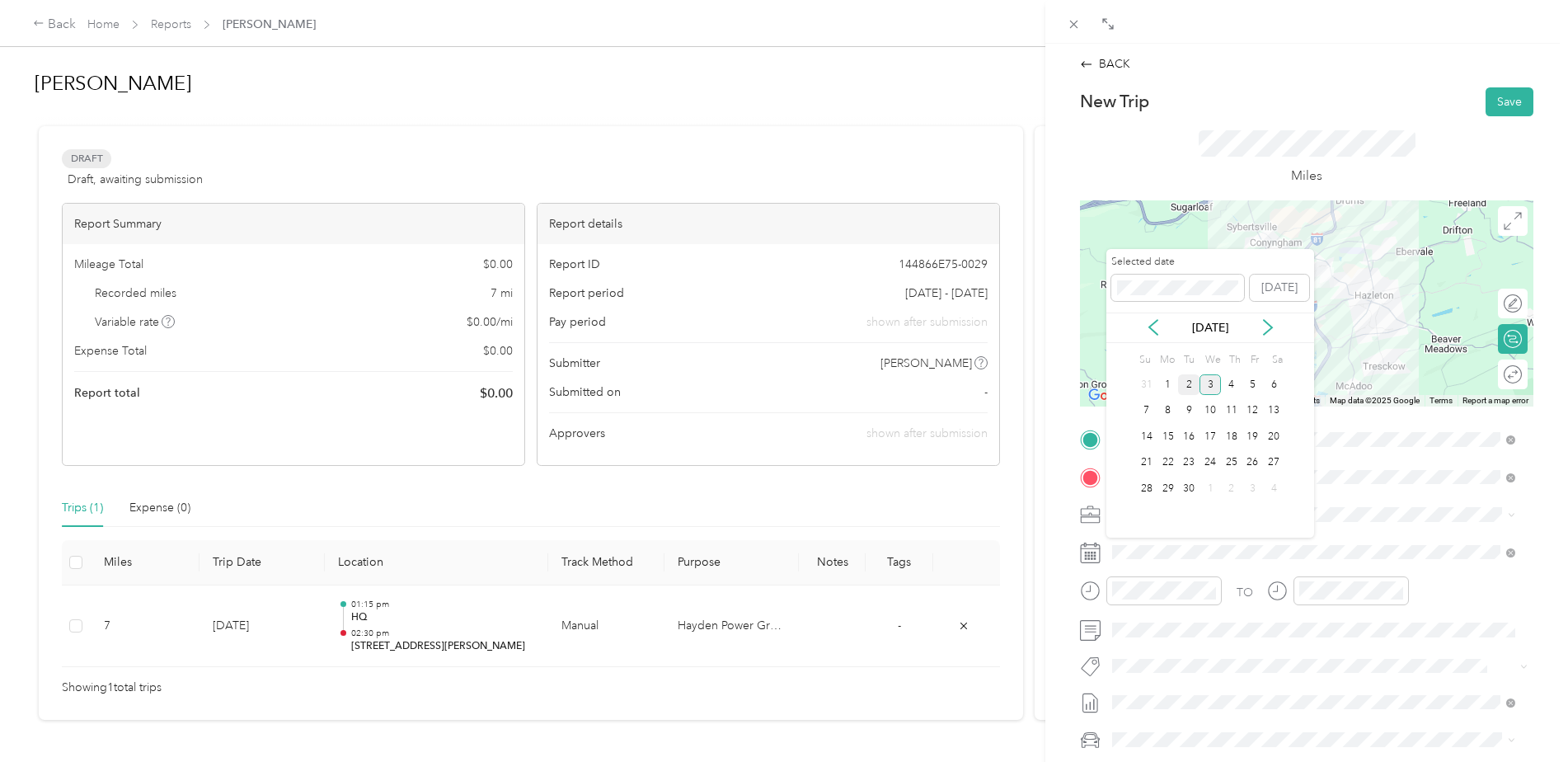
click at [1188, 385] on div "2" at bounding box center [1188, 384] width 21 height 20
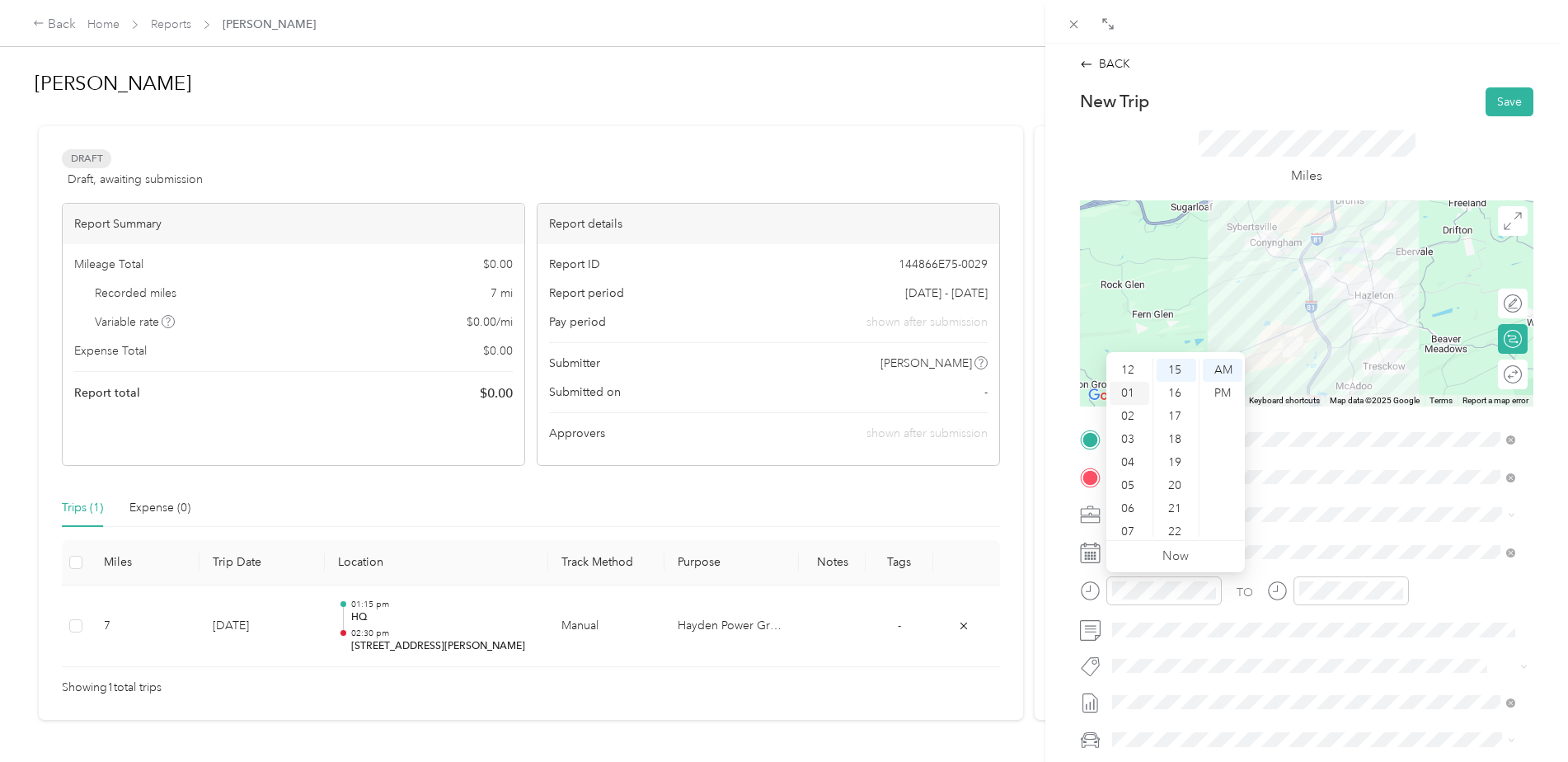
click at [1127, 392] on div "01" at bounding box center [1129, 393] width 39 height 23
click at [1126, 389] on div "02" at bounding box center [1129, 393] width 39 height 23
click at [1177, 369] on div "15" at bounding box center [1176, 370] width 39 height 23
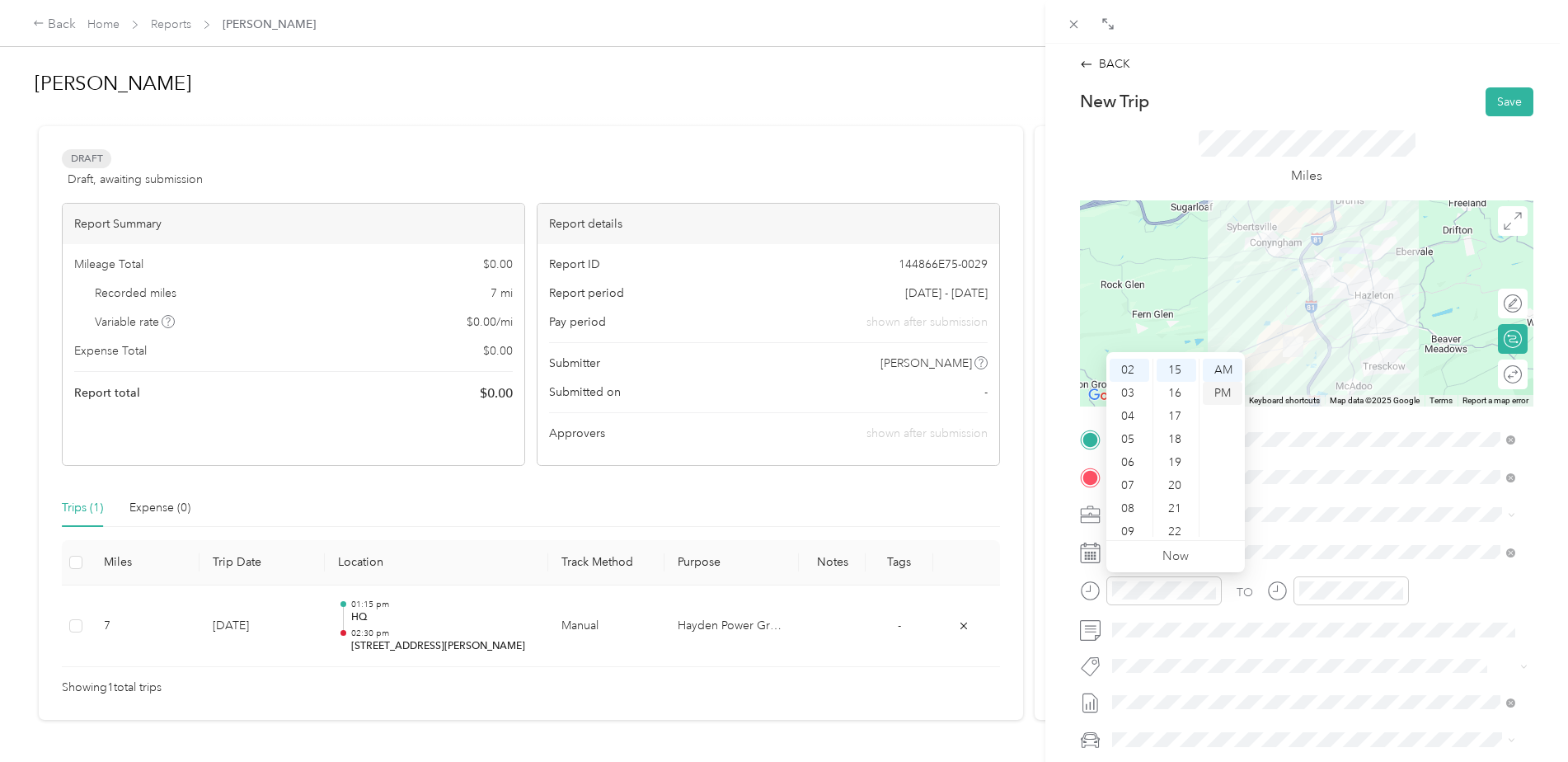
click at [1227, 393] on div "PM" at bounding box center [1222, 393] width 39 height 23
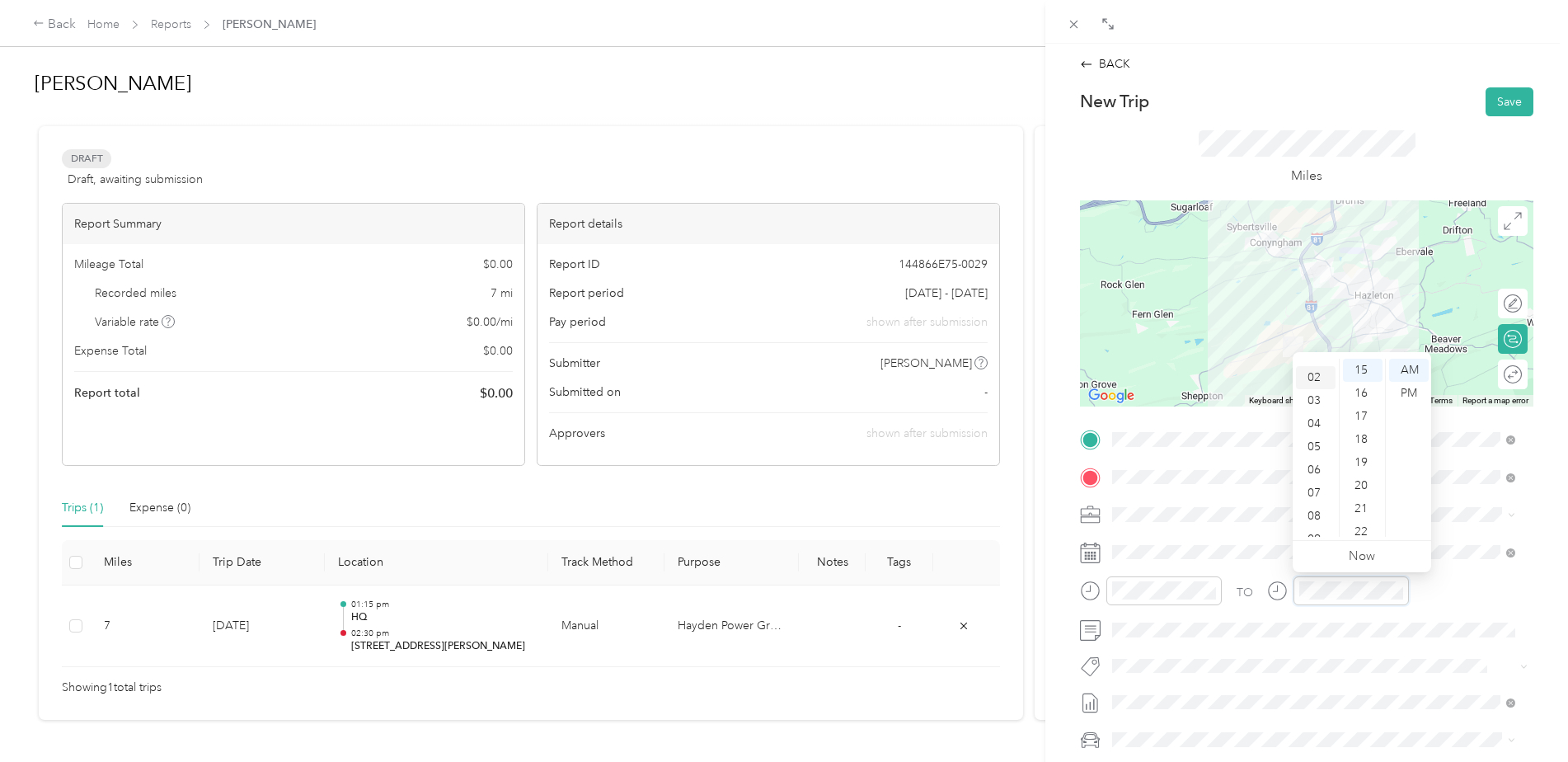
scroll to position [16, 0]
click at [1311, 421] on div "03" at bounding box center [1316, 423] width 39 height 23
click at [1311, 393] on div "04" at bounding box center [1316, 393] width 39 height 23
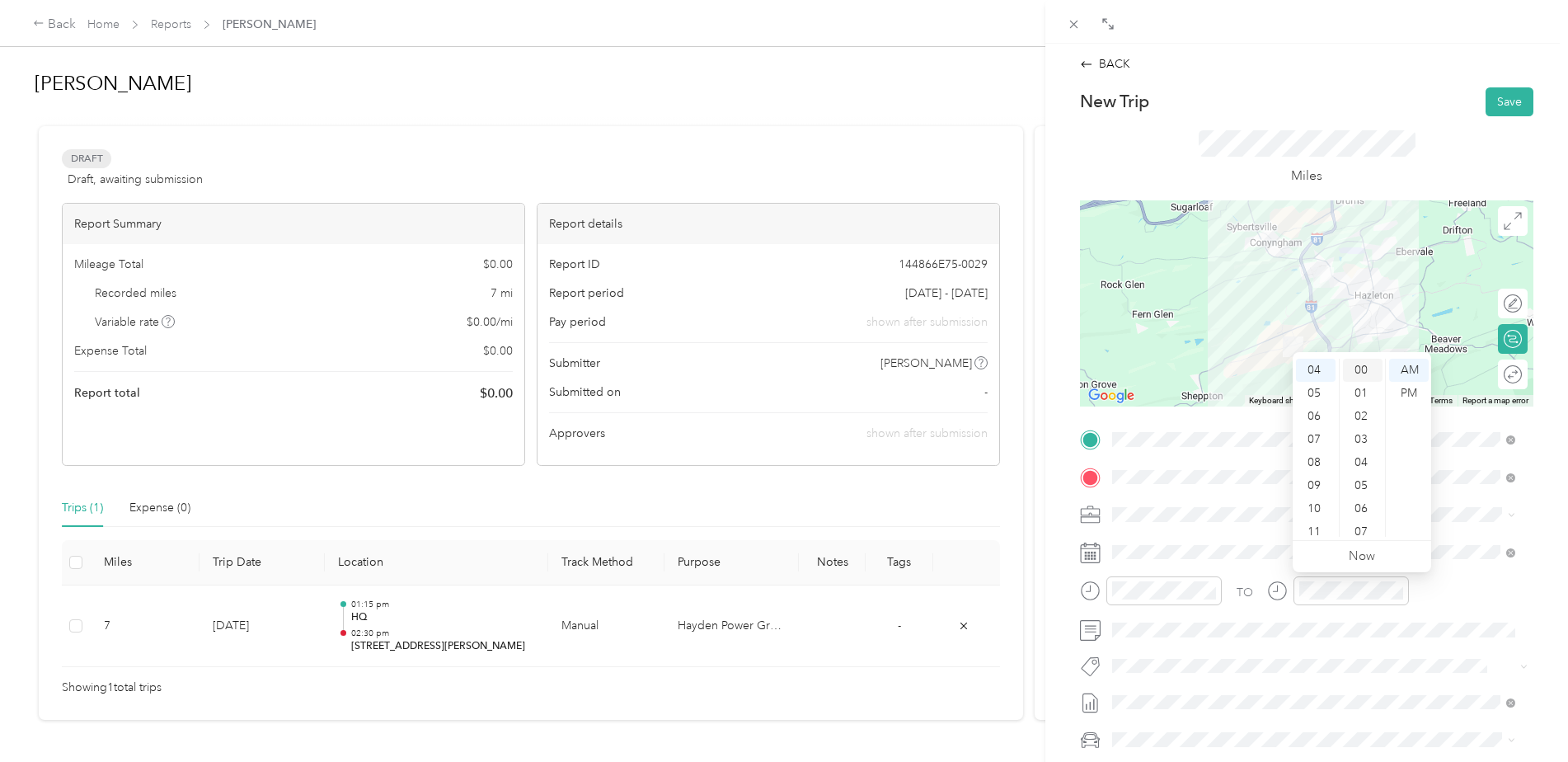
click at [1360, 362] on div "00" at bounding box center [1363, 370] width 39 height 23
click at [1409, 394] on div "PM" at bounding box center [1409, 393] width 39 height 23
click at [1145, 710] on span "dodge ram 1500" at bounding box center [1162, 710] width 89 height 14
click at [1323, 310] on div at bounding box center [1306, 303] width 453 height 206
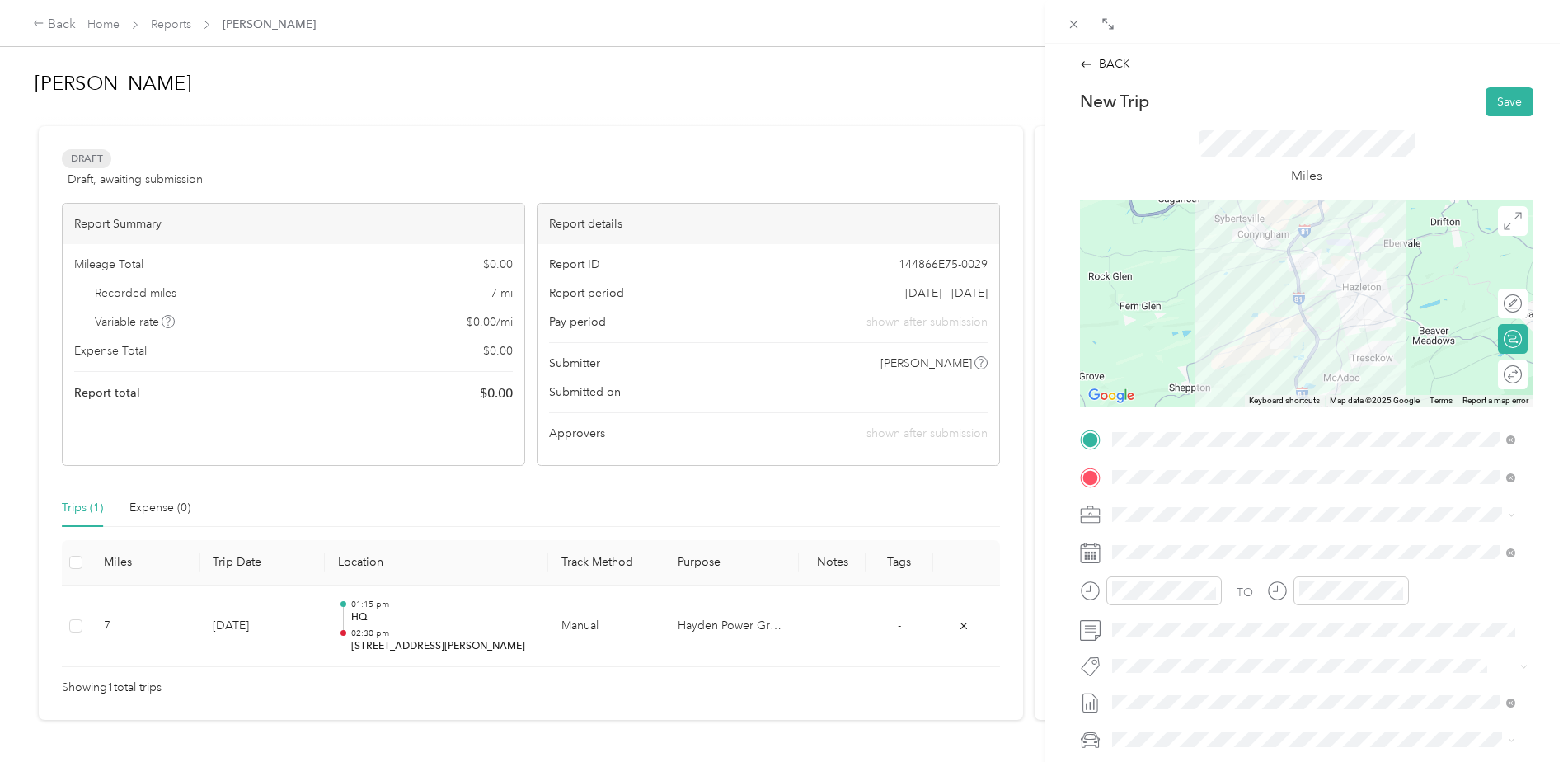
click at [1293, 292] on div at bounding box center [1306, 303] width 453 height 206
click at [1490, 107] on button "Save" at bounding box center [1509, 102] width 48 height 29
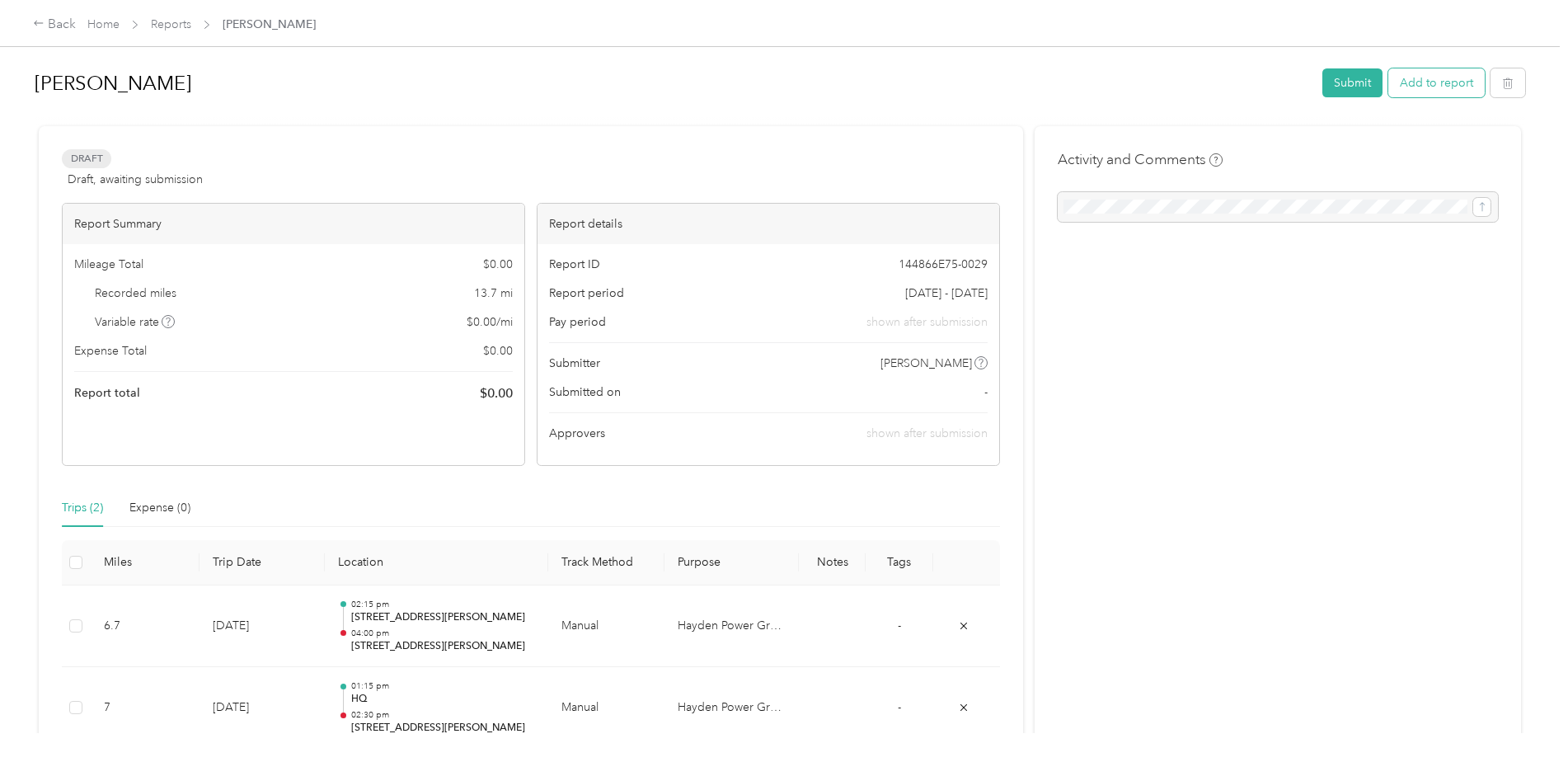
click at [1408, 85] on button "Add to report" at bounding box center [1436, 83] width 96 height 29
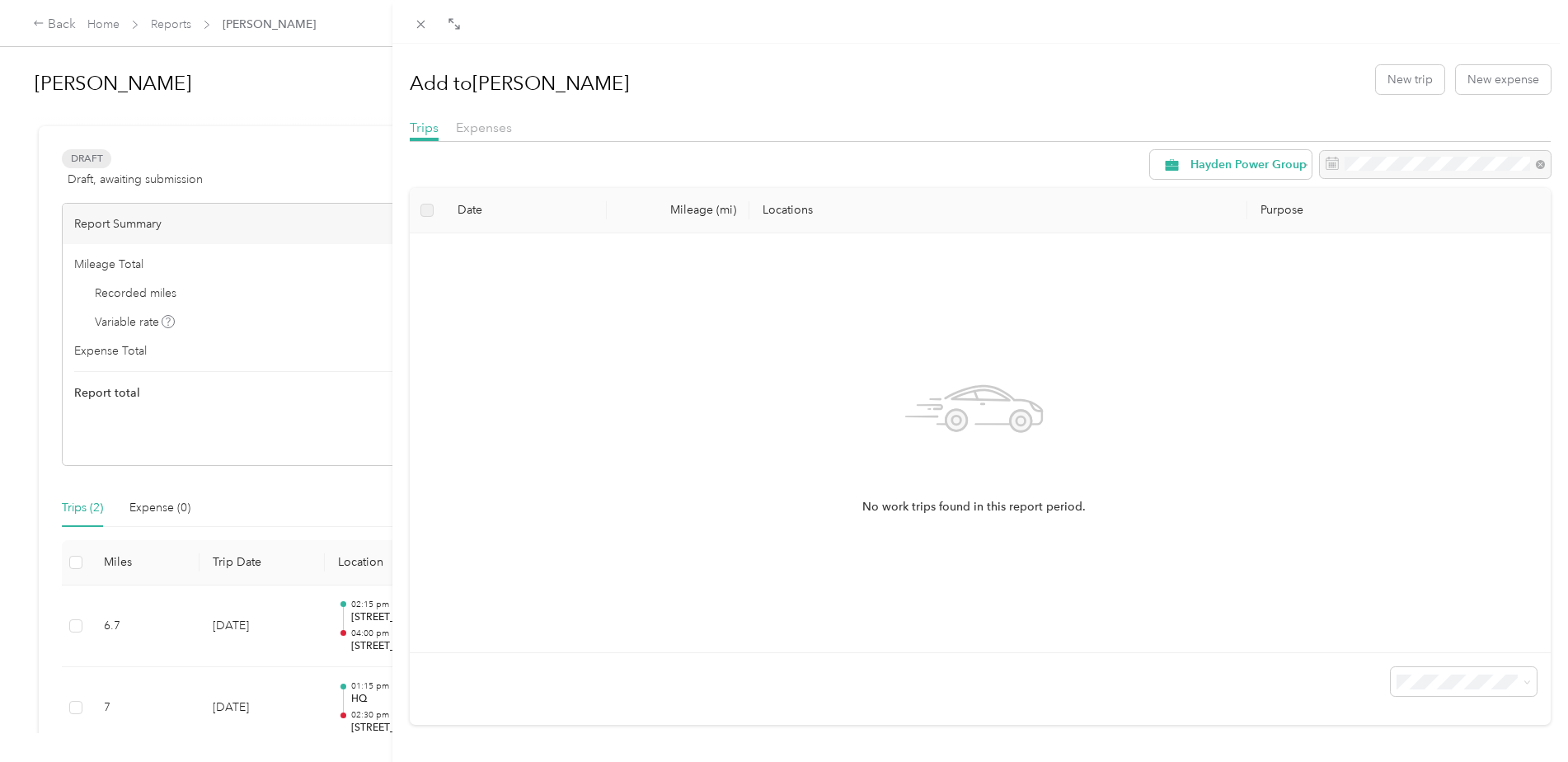
click at [360, 395] on div "Add to [PERSON_NAME] New trip New expense Trips Expenses Hayden Power Group Dat…" at bounding box center [784, 381] width 1568 height 762
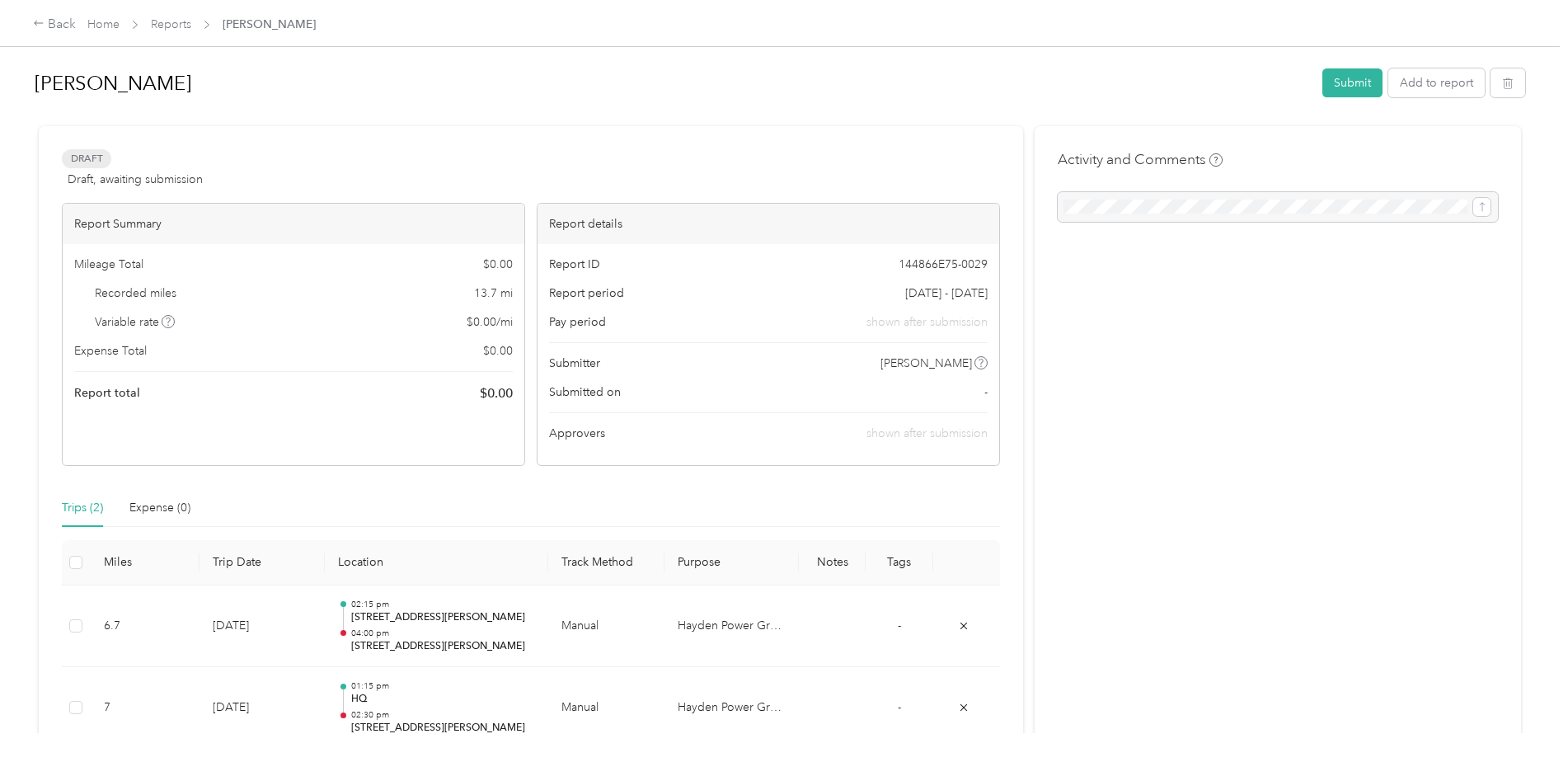
click at [1021, 182] on div "Draft Draft, awaiting submission View activity & comments Report Summary Mileag…" at bounding box center [779, 464] width 1482 height 676
drag, startPoint x: 1058, startPoint y: 159, endPoint x: 1204, endPoint y: 161, distance: 146.0
click at [1204, 161] on h4 "Activity and Comments" at bounding box center [1139, 159] width 164 height 20
click at [1202, 161] on h4 "Activity and Comments" at bounding box center [1139, 159] width 164 height 20
drag, startPoint x: 1202, startPoint y: 159, endPoint x: 1084, endPoint y: 143, distance: 119.1
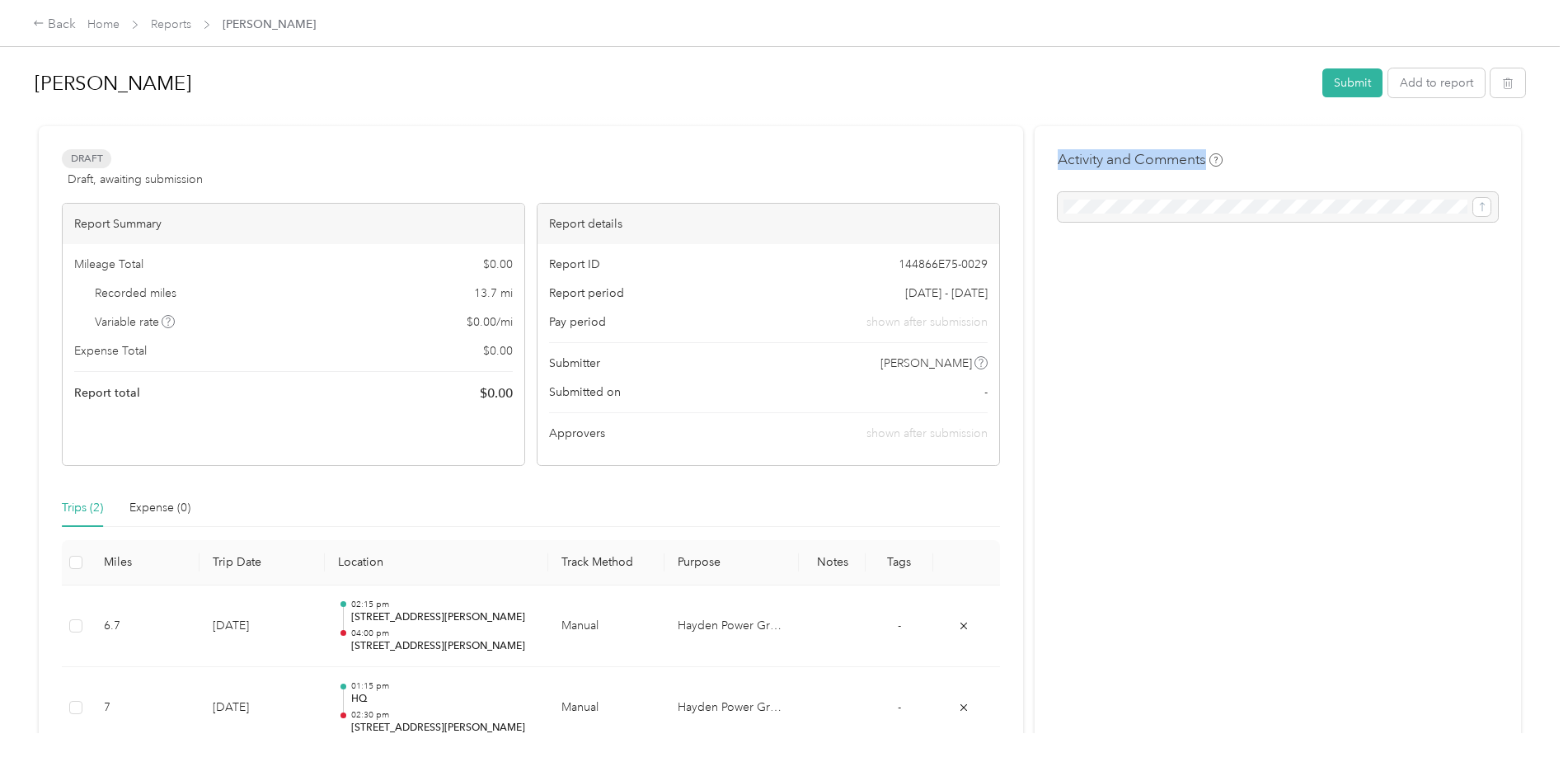
click at [1084, 143] on div "Activity and Comments" at bounding box center [1277, 464] width 487 height 676
drag, startPoint x: 1084, startPoint y: 143, endPoint x: 1068, endPoint y: 159, distance: 22.6
click at [1068, 159] on h4 "Activity and Comments" at bounding box center [1139, 159] width 164 height 20
drag, startPoint x: 1059, startPoint y: 159, endPoint x: 1202, endPoint y: 167, distance: 143.2
click at [1202, 167] on h4 "Activity and Comments" at bounding box center [1139, 159] width 164 height 20
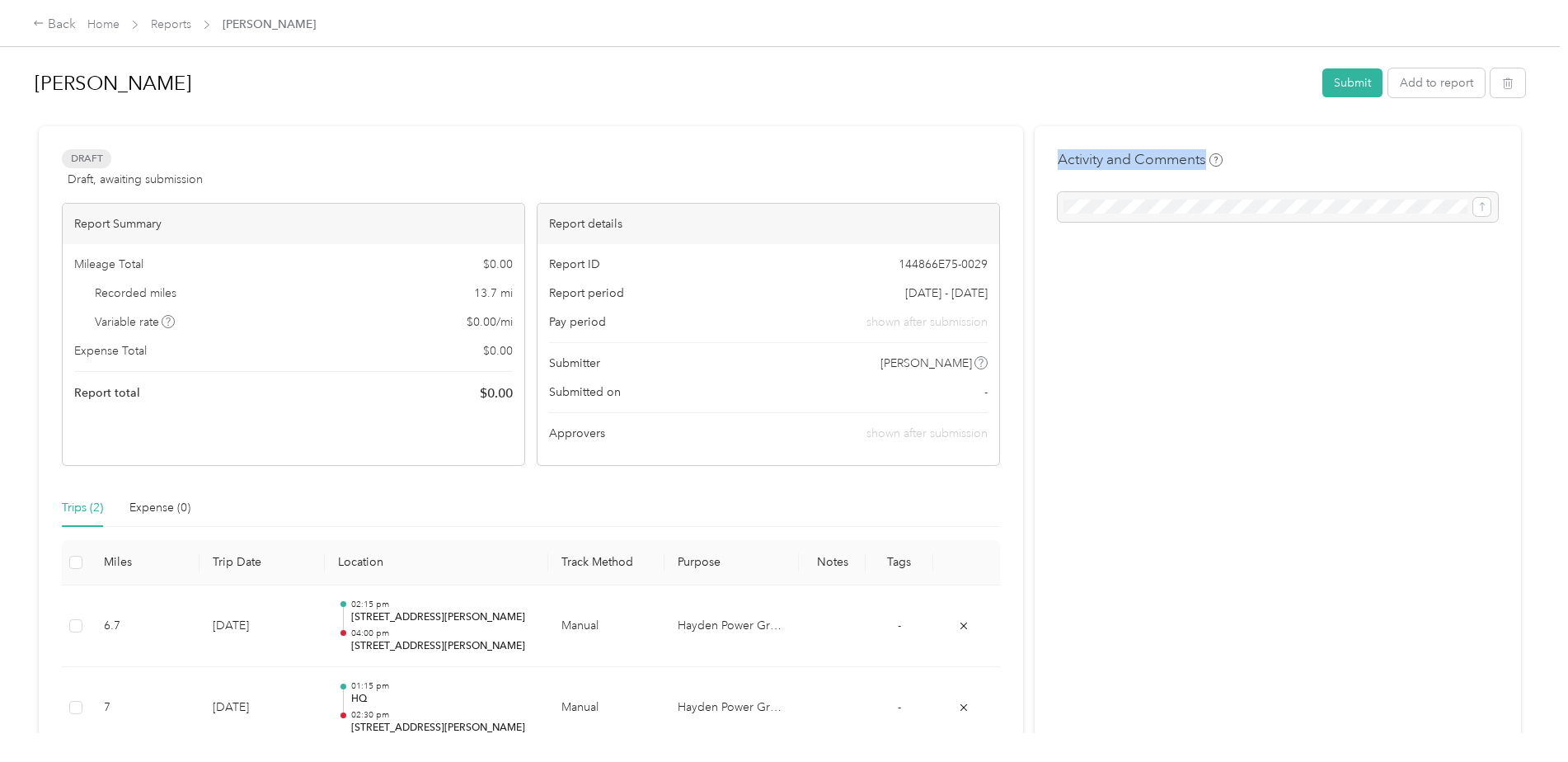
click at [1202, 167] on h4 "Activity and Comments" at bounding box center [1139, 159] width 164 height 20
drag, startPoint x: 1202, startPoint y: 159, endPoint x: 1075, endPoint y: 147, distance: 127.6
click at [1075, 147] on div "Activity and Comments" at bounding box center [1277, 464] width 487 height 676
drag, startPoint x: 1075, startPoint y: 147, endPoint x: 1064, endPoint y: 156, distance: 14.2
click at [1064, 156] on h4 "Activity and Comments" at bounding box center [1139, 159] width 164 height 20
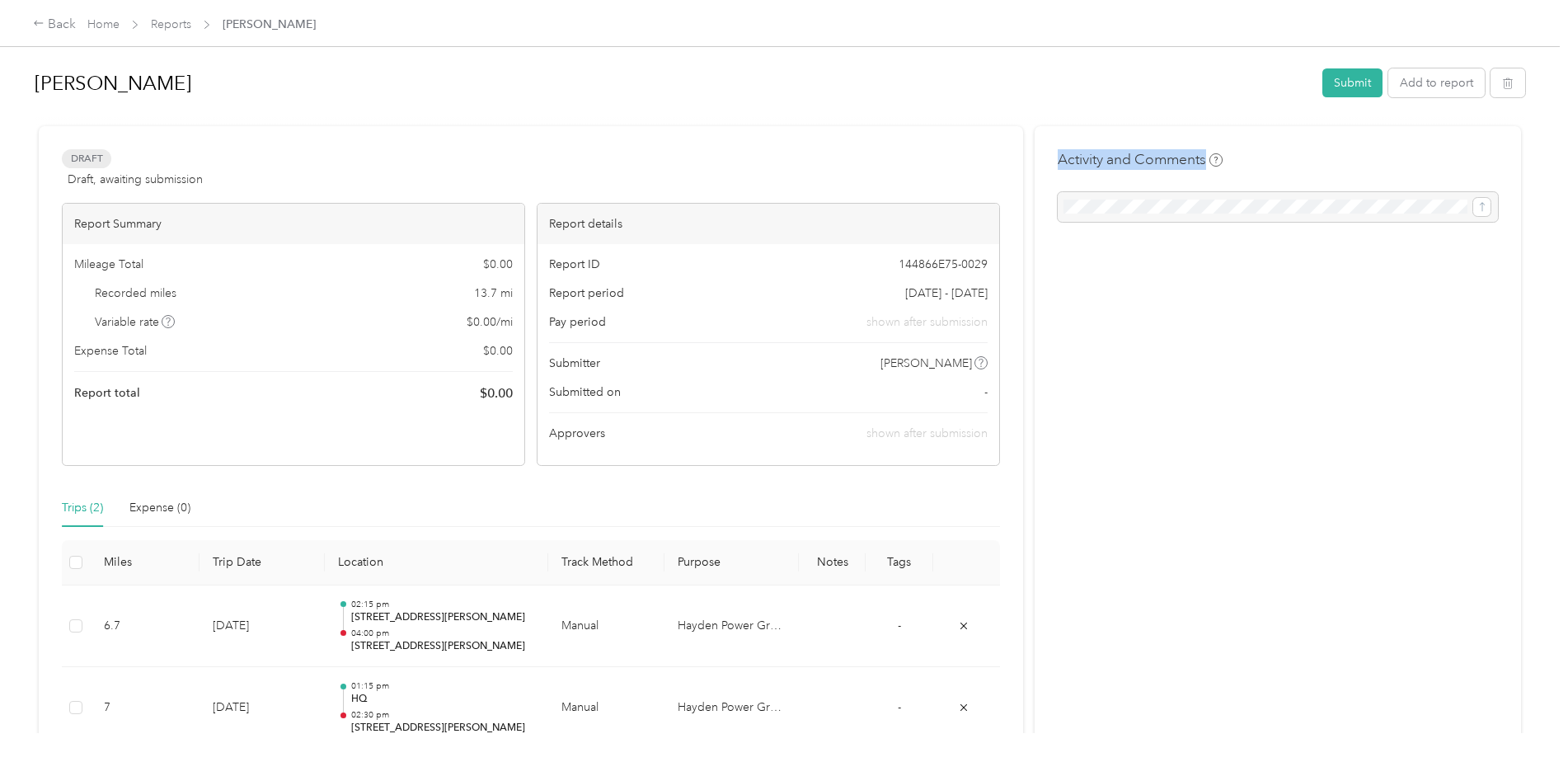
drag, startPoint x: 1056, startPoint y: 158, endPoint x: 1204, endPoint y: 168, distance: 148.3
click at [1204, 168] on h4 "Activity and Comments" at bounding box center [1139, 159] width 164 height 20
click at [1203, 167] on h4 "Activity and Comments" at bounding box center [1139, 159] width 164 height 20
drag, startPoint x: 1203, startPoint y: 165, endPoint x: 1058, endPoint y: 154, distance: 145.4
click at [1058, 154] on h4 "Activity and Comments" at bounding box center [1139, 159] width 164 height 20
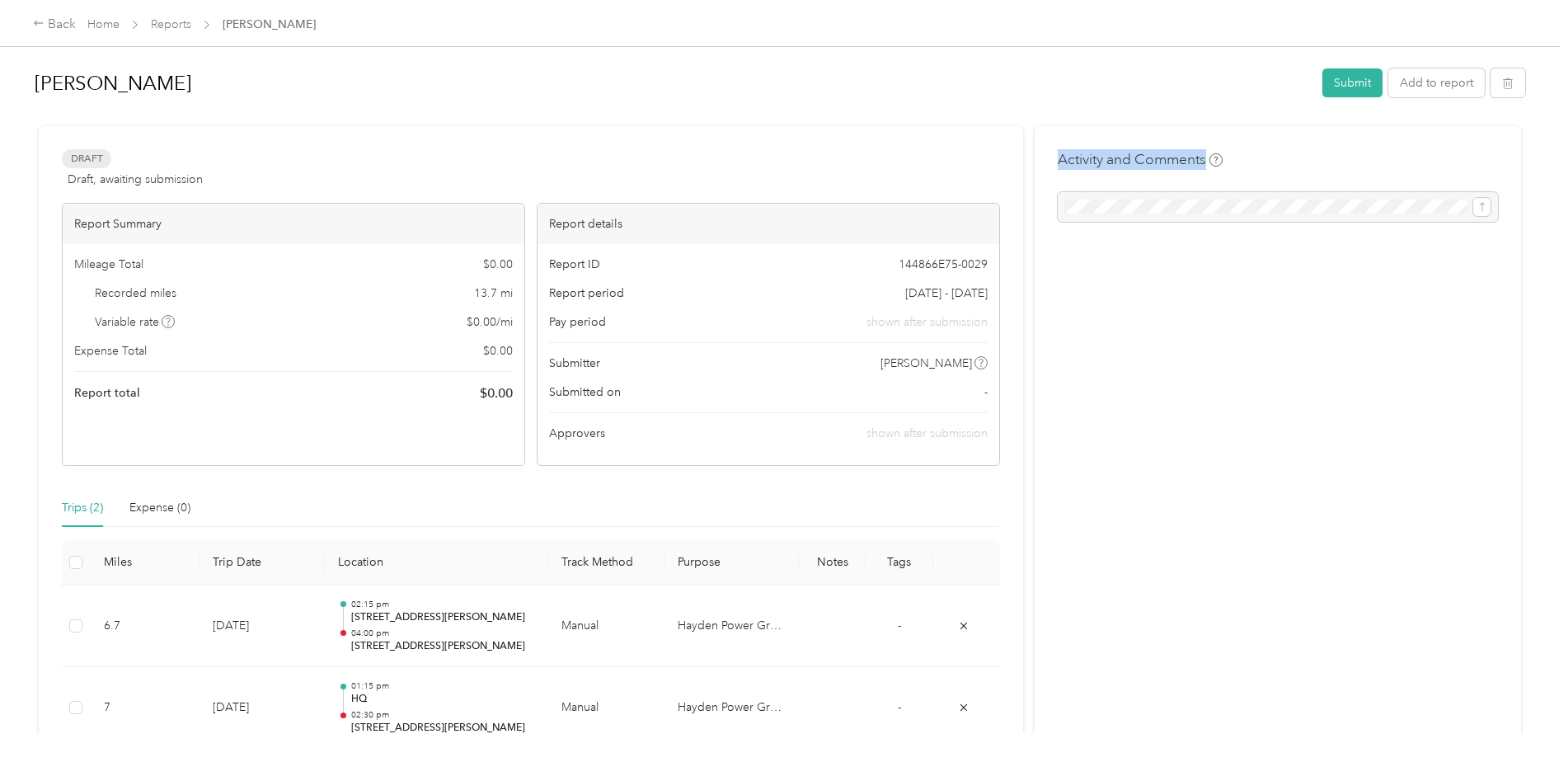
click at [1058, 154] on h4 "Activity and Comments" at bounding box center [1139, 159] width 164 height 20
drag, startPoint x: 1083, startPoint y: 159, endPoint x: 1203, endPoint y: 167, distance: 120.3
click at [1203, 167] on h4 "Activity and Comments" at bounding box center [1139, 159] width 164 height 20
click at [1201, 165] on h4 "Activity and Comments" at bounding box center [1139, 159] width 164 height 20
drag, startPoint x: 1205, startPoint y: 164, endPoint x: 1054, endPoint y: 152, distance: 151.5
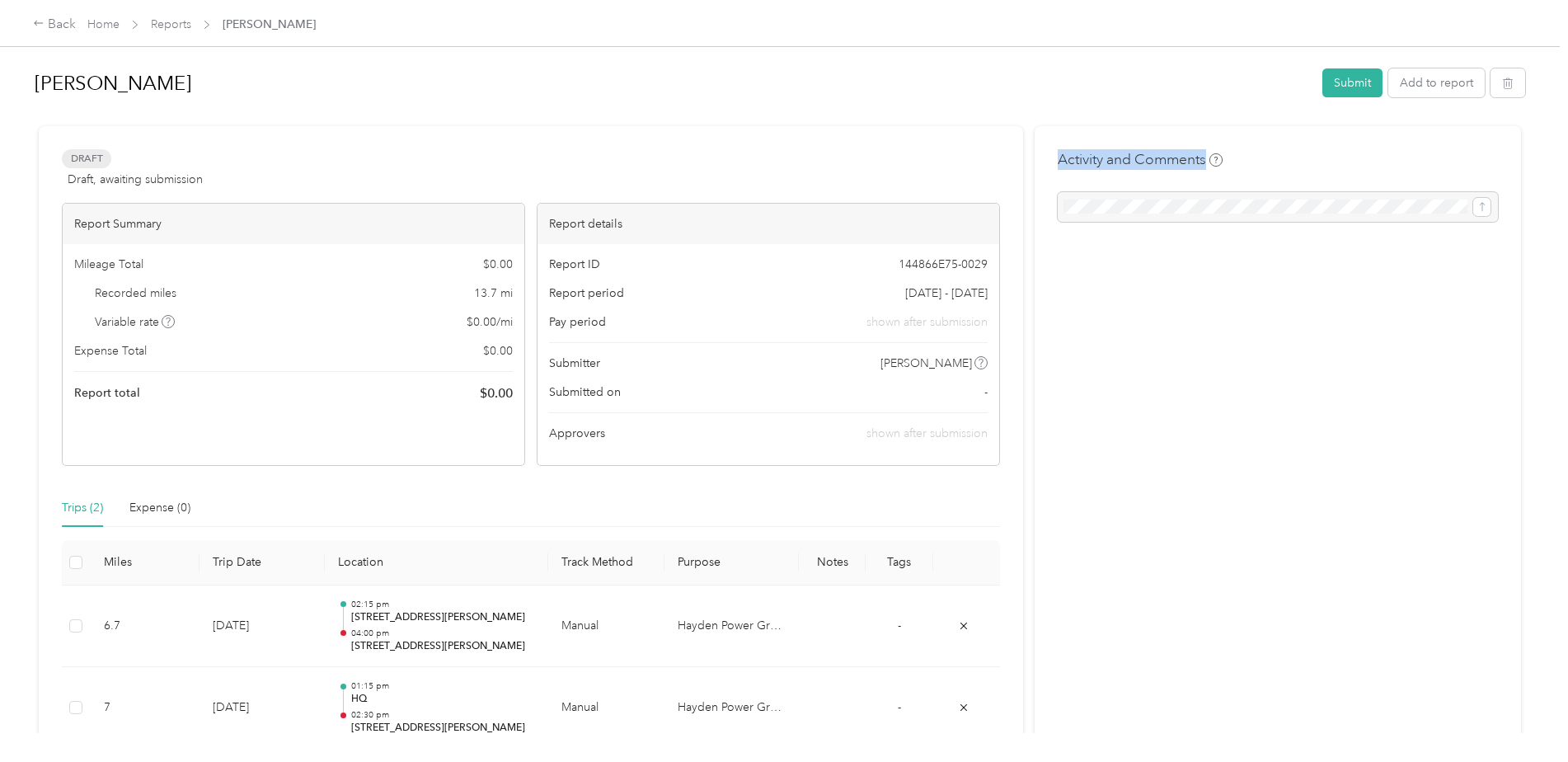
click at [1058, 152] on h4 "Activity and Comments" at bounding box center [1139, 159] width 164 height 20
click at [1058, 159] on h4 "Activity and Comments" at bounding box center [1139, 159] width 164 height 20
drag, startPoint x: 1058, startPoint y: 159, endPoint x: 1207, endPoint y: 163, distance: 149.1
click at [1207, 163] on h4 "Activity and Comments" at bounding box center [1139, 159] width 164 height 20
click at [1203, 163] on h4 "Activity and Comments" at bounding box center [1139, 159] width 164 height 20
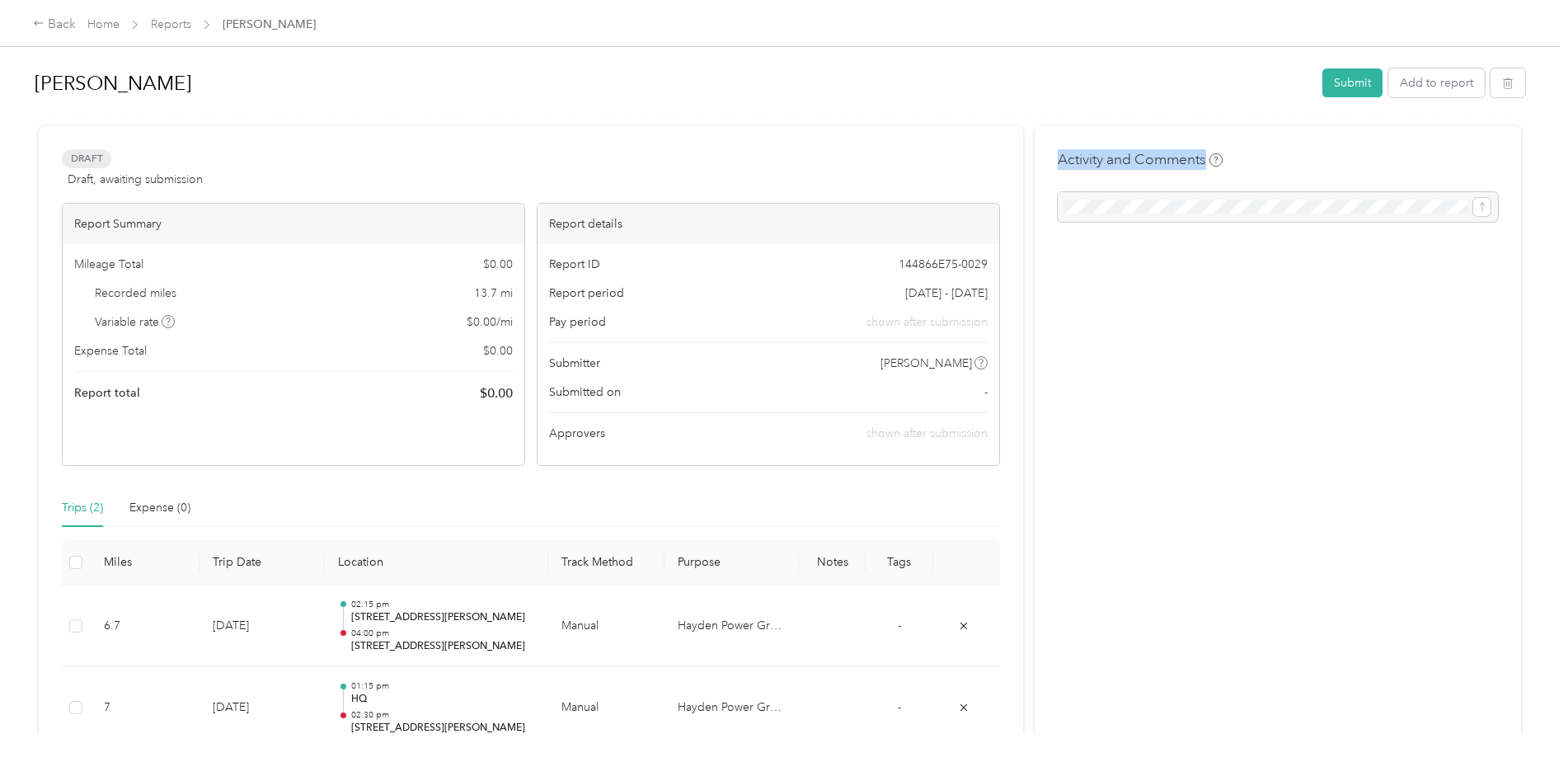
drag, startPoint x: 1204, startPoint y: 163, endPoint x: 1059, endPoint y: 153, distance: 145.3
click at [1059, 153] on h4 "Activity and Comments" at bounding box center [1139, 159] width 164 height 20
drag, startPoint x: 1059, startPoint y: 153, endPoint x: 1065, endPoint y: 165, distance: 13.4
click at [1065, 165] on h4 "Activity and Comments" at bounding box center [1139, 159] width 164 height 20
click at [1073, 165] on h4 "Activity and Comments" at bounding box center [1139, 159] width 164 height 20
